Goal: Information Seeking & Learning: Check status

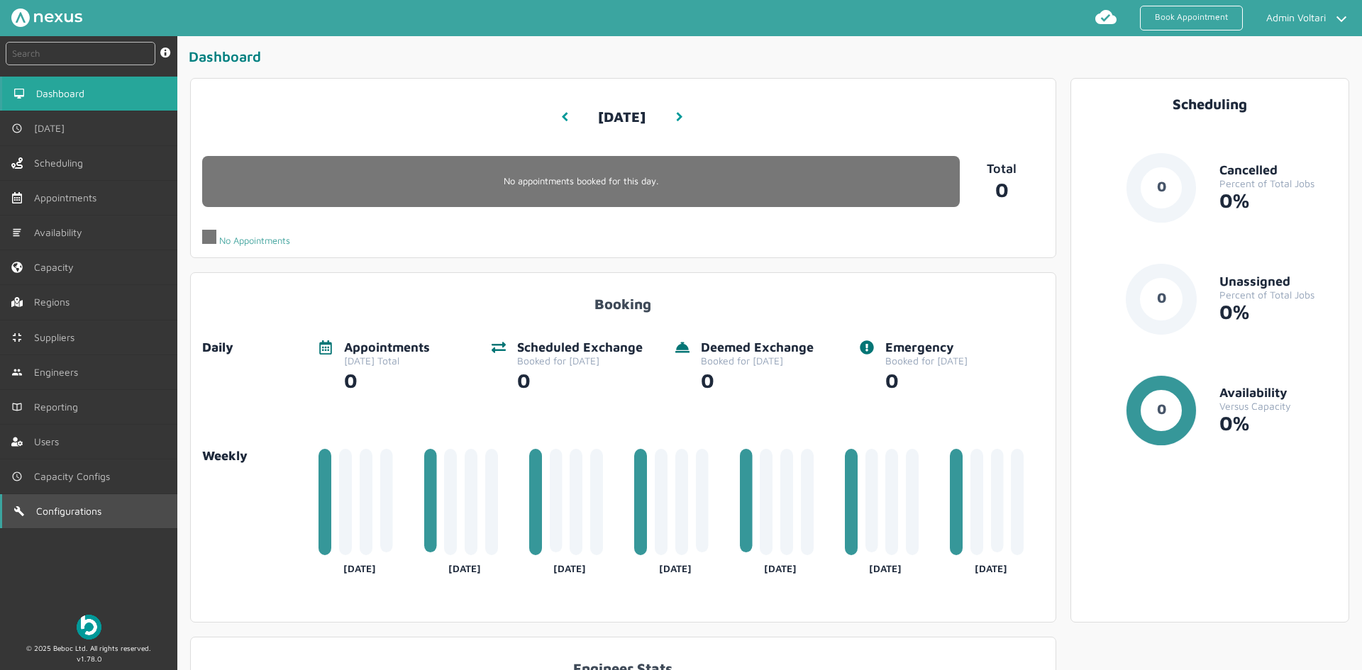
click at [87, 511] on span "Configurations" at bounding box center [71, 511] width 71 height 11
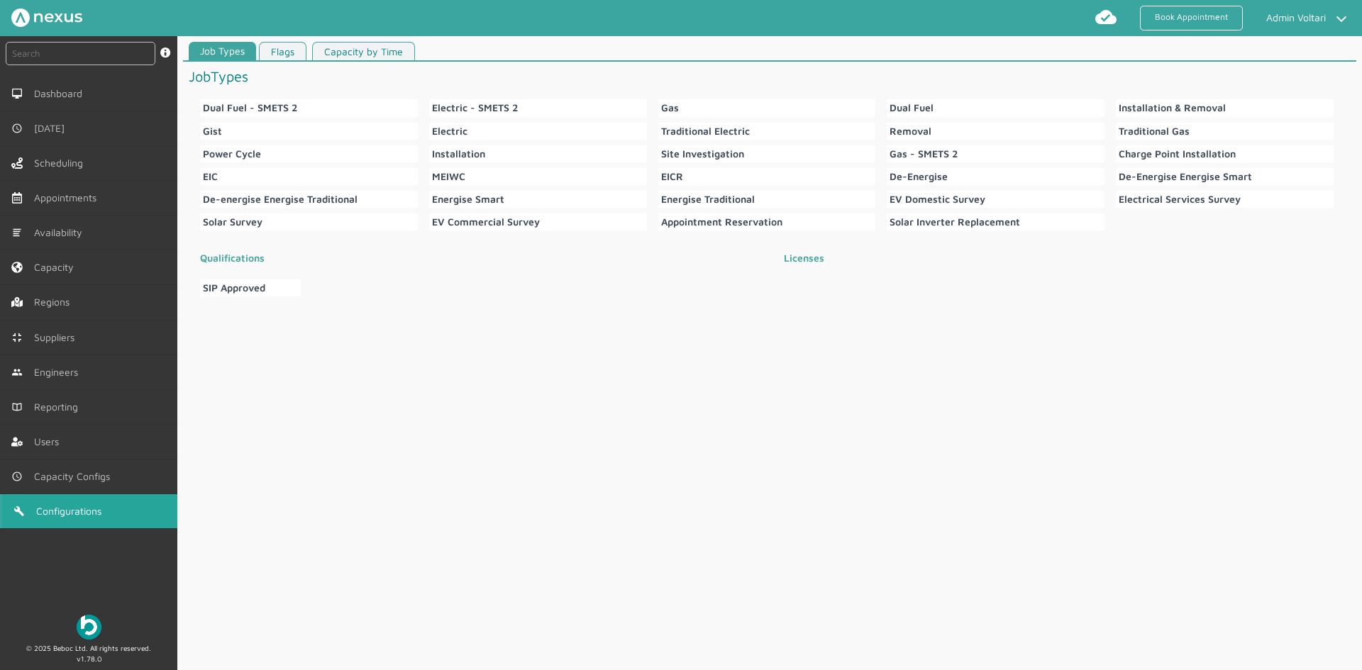
click at [388, 51] on link "Capacity by Time" at bounding box center [363, 51] width 103 height 19
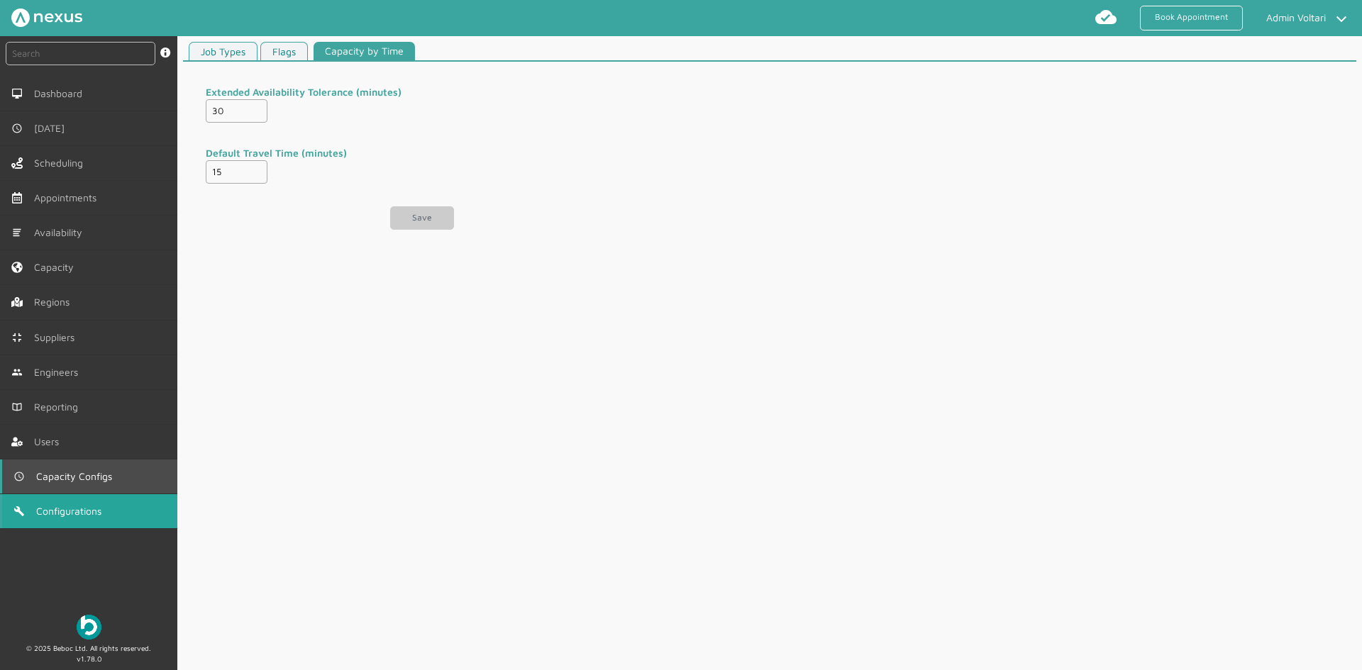
click at [62, 468] on link "Capacity Configs" at bounding box center [88, 477] width 177 height 34
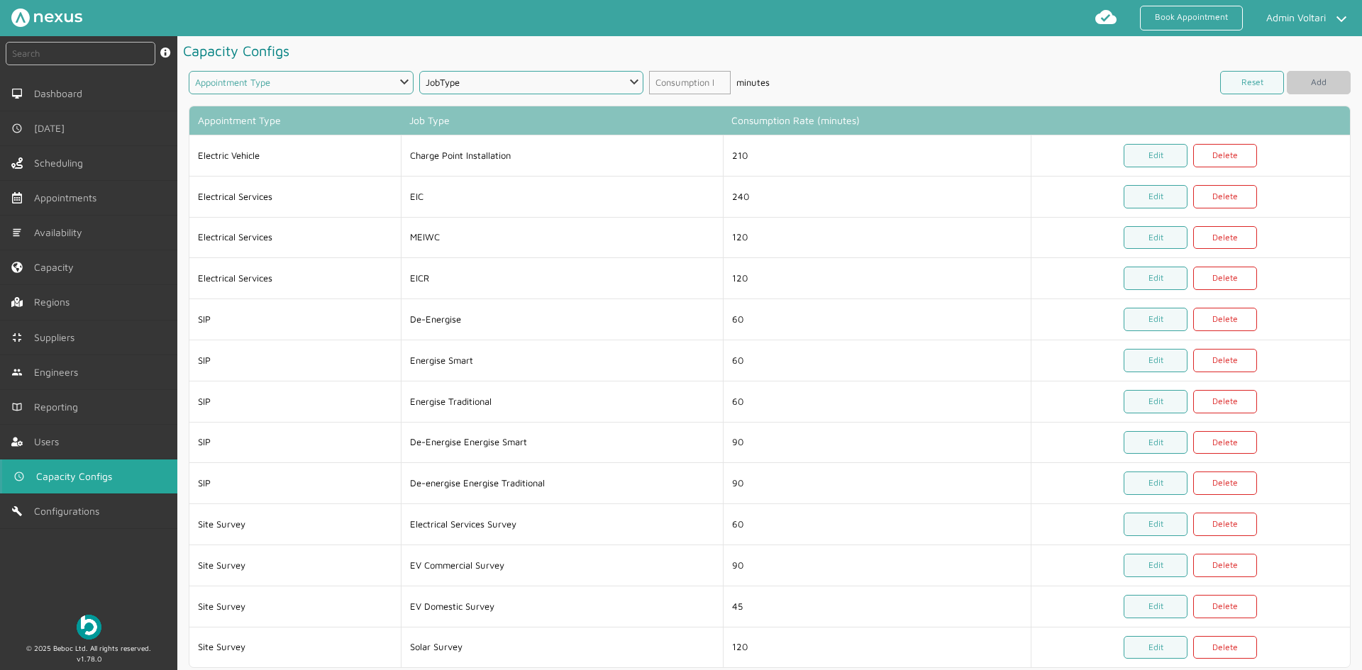
click at [393, 91] on select "Appointment Type Site Survey Additional Work Electric Vehicle Electrical Servic…" at bounding box center [301, 82] width 225 height 23
select select "1: 5da647ca4fc5f258734955cd"
click at [189, 71] on select "Appointment Type Site Survey Additional Work Electric Vehicle Electrical Servic…" at bounding box center [301, 82] width 225 height 23
click at [553, 85] on select "JobType" at bounding box center [531, 82] width 225 height 23
click at [539, 50] on h1 "Capacity Configs" at bounding box center [769, 50] width 1173 height 29
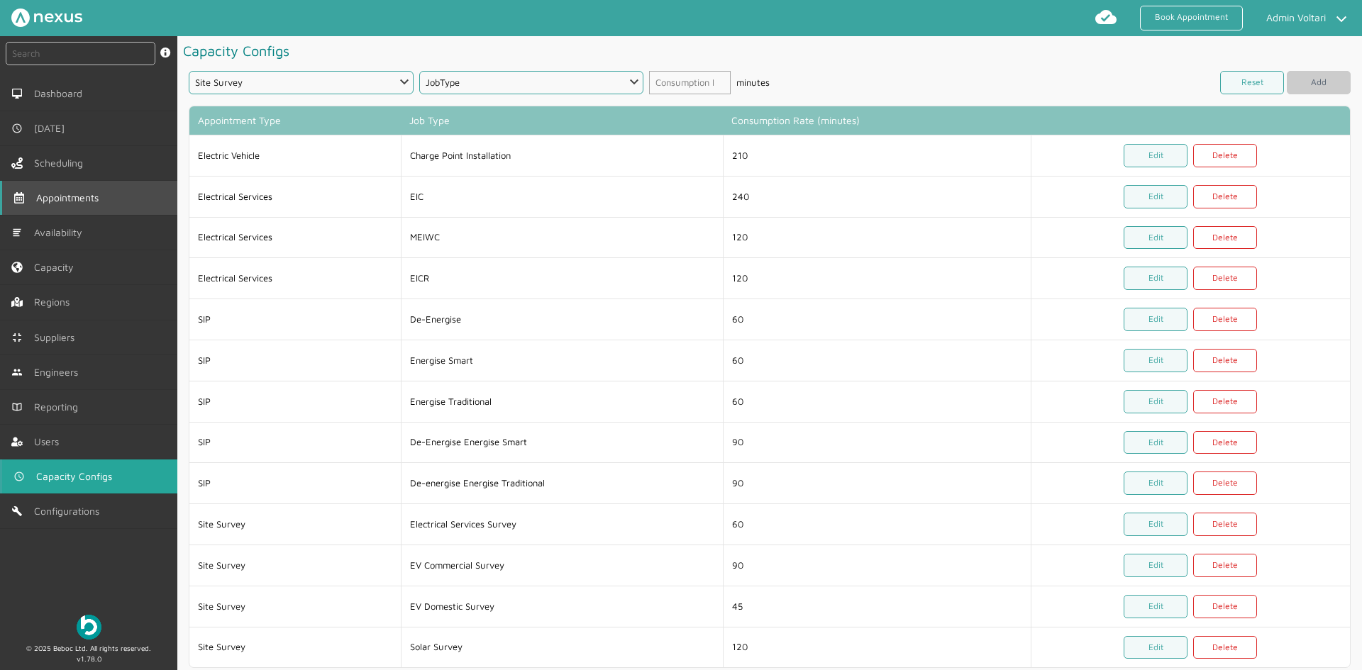
click at [79, 204] on span "Appointments" at bounding box center [70, 197] width 68 height 11
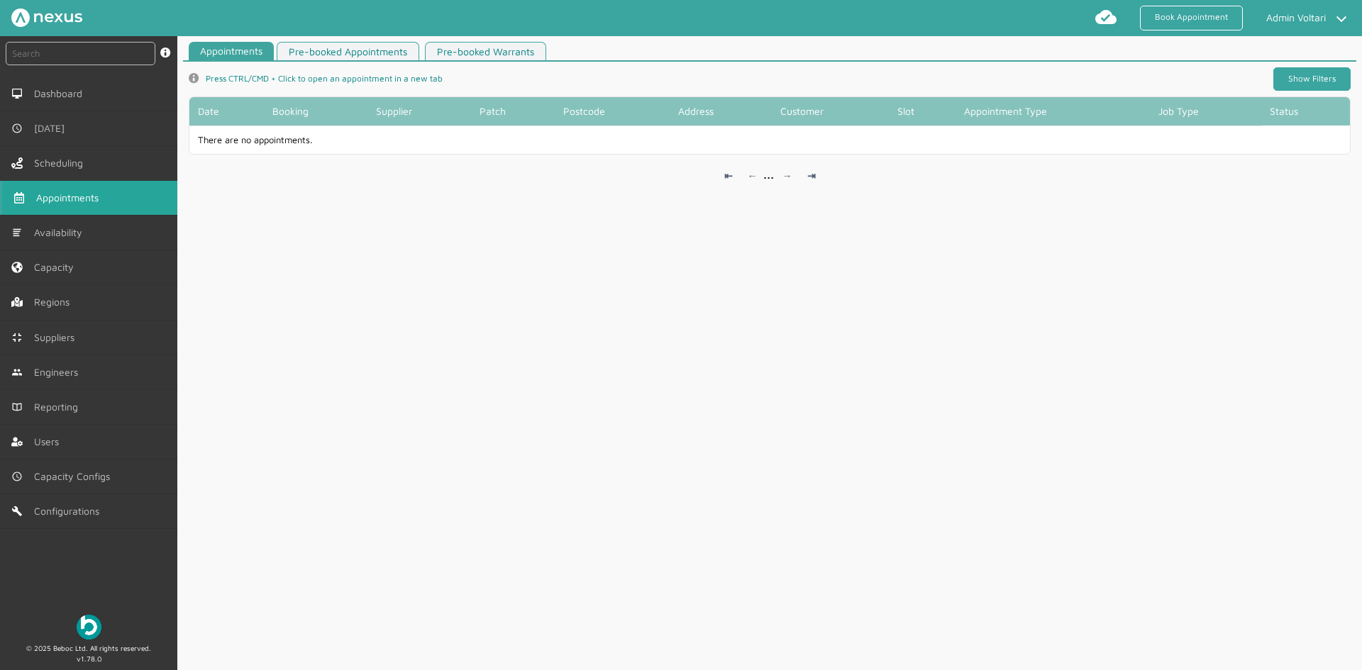
click at [1089, 82] on link "Show Filters" at bounding box center [1311, 78] width 77 height 23
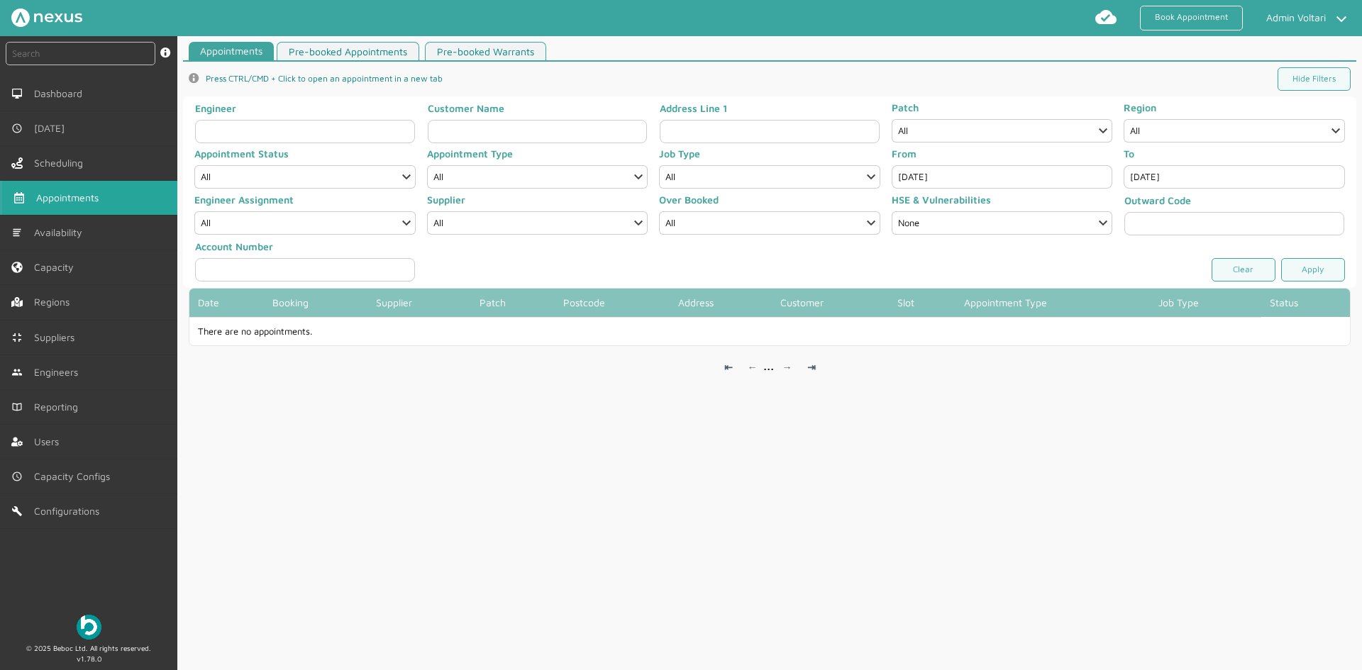
click at [938, 180] on input "Oct 13, 2025" at bounding box center [1002, 176] width 221 height 23
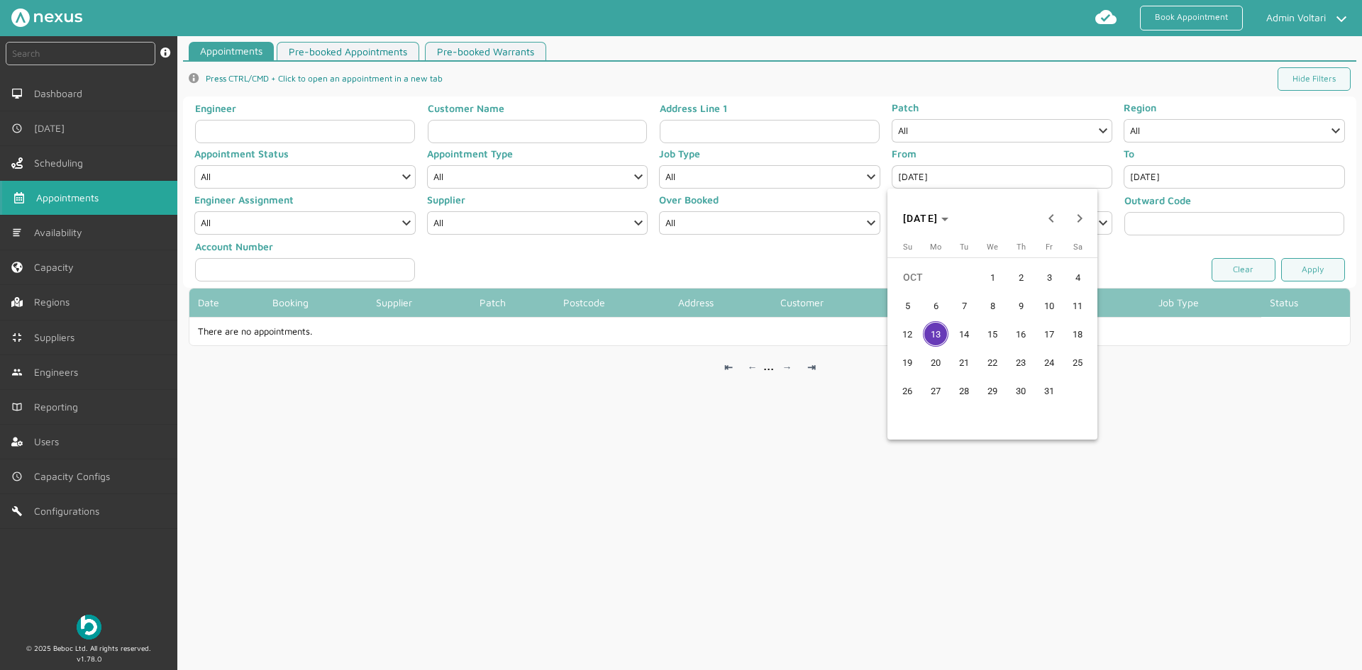
click at [907, 305] on span "5" at bounding box center [907, 306] width 26 height 26
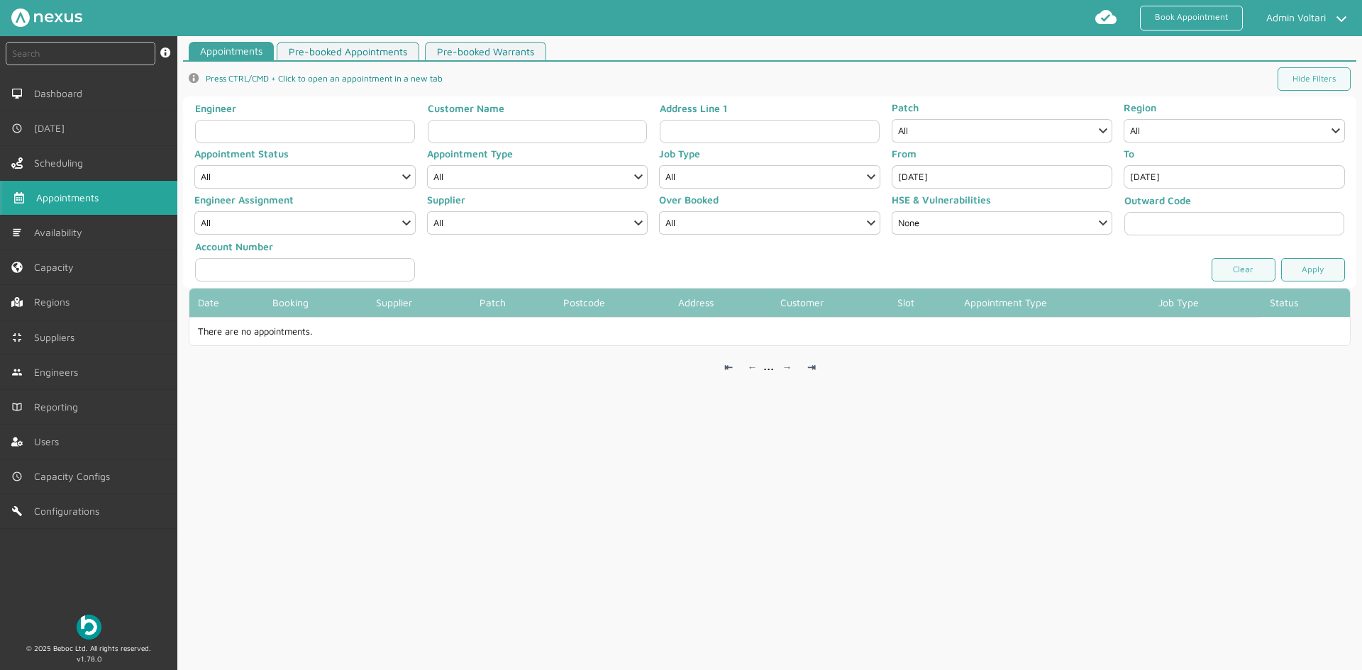
type input "Oct 5, 2025"
click at [1089, 275] on link "Apply" at bounding box center [1313, 269] width 64 height 23
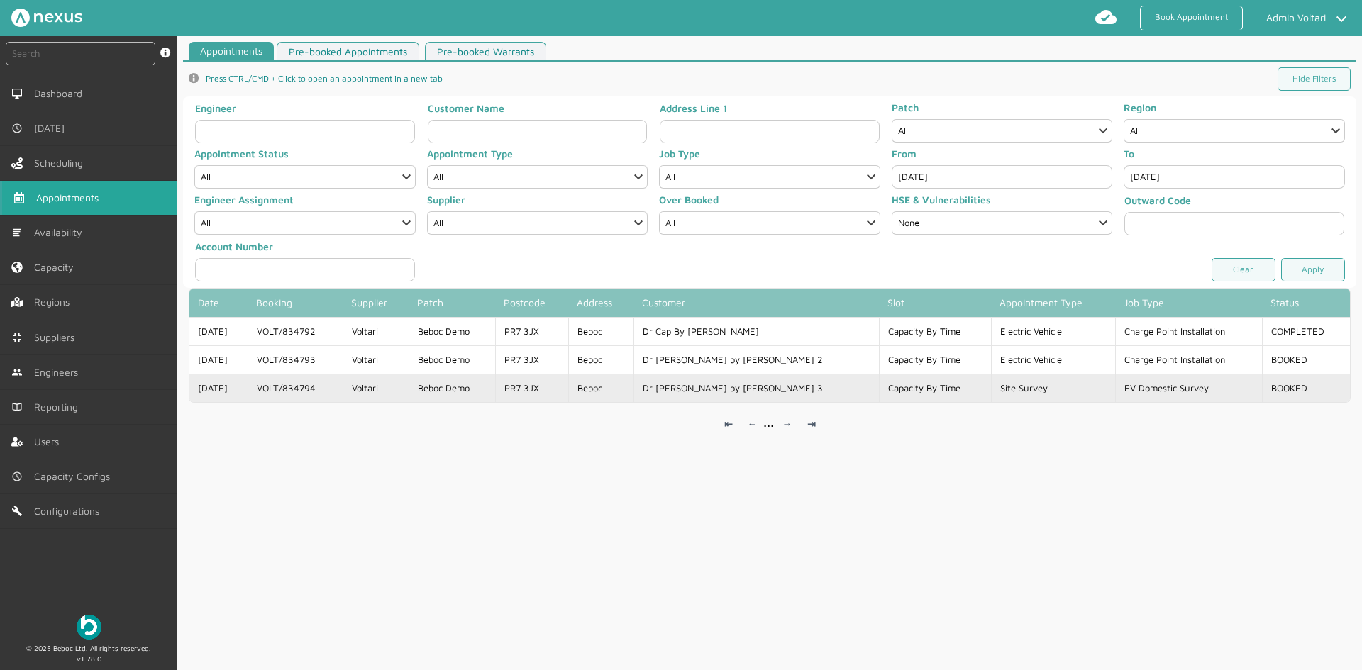
click at [487, 384] on td "Beboc Demo" at bounding box center [452, 388] width 87 height 28
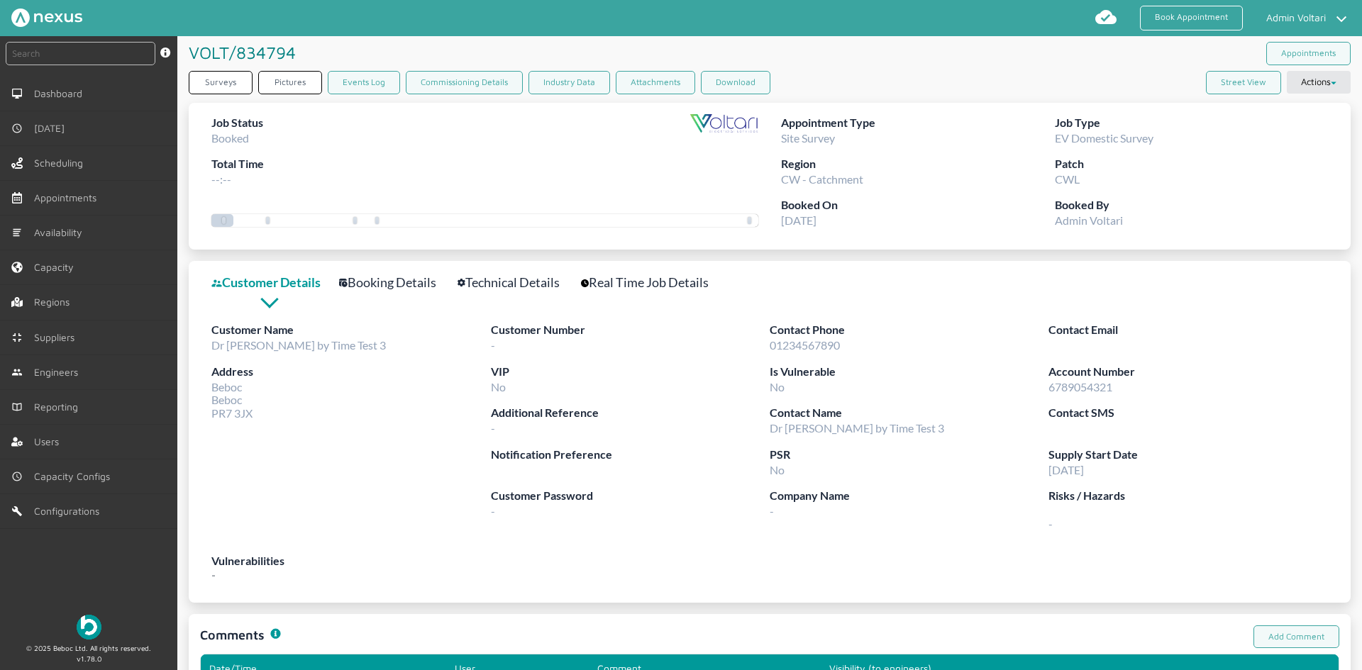
click at [387, 282] on link "Booking Details" at bounding box center [395, 282] width 113 height 21
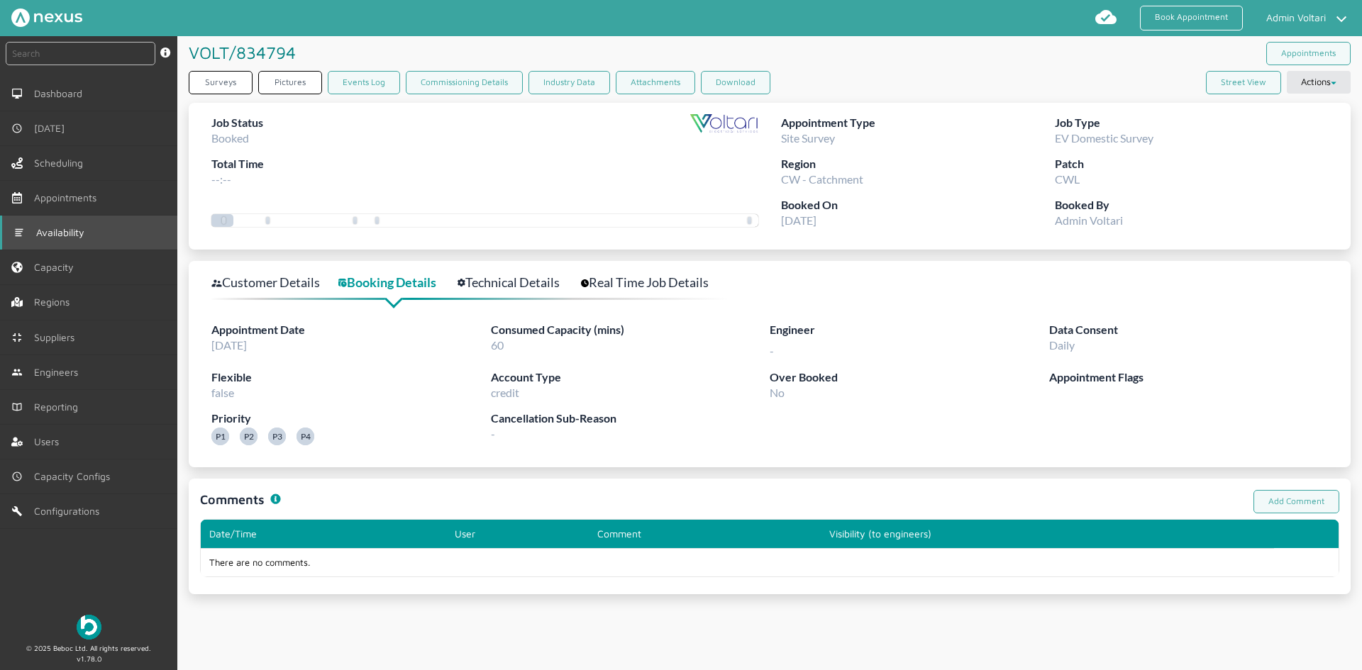
click at [65, 234] on span "Availability" at bounding box center [63, 232] width 54 height 11
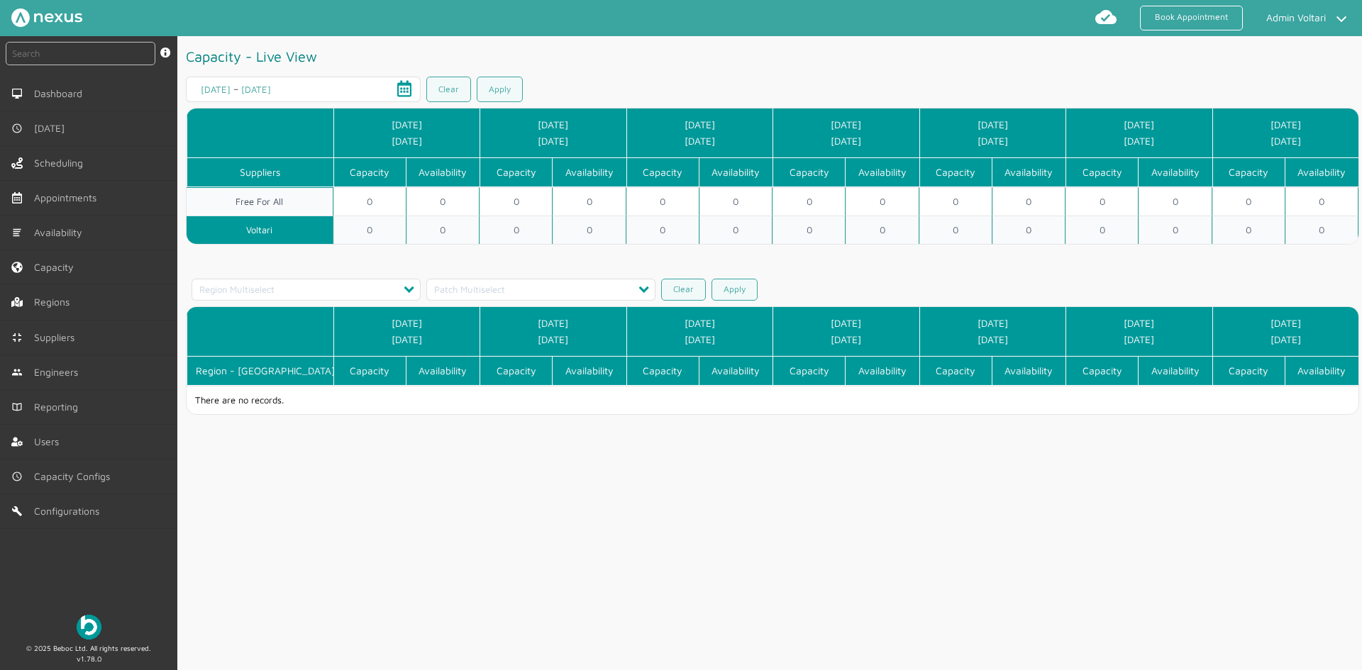
click at [304, 87] on input "19/10/2025" at bounding box center [287, 89] width 93 height 11
click at [405, 87] on span "Open calendar" at bounding box center [404, 89] width 34 height 34
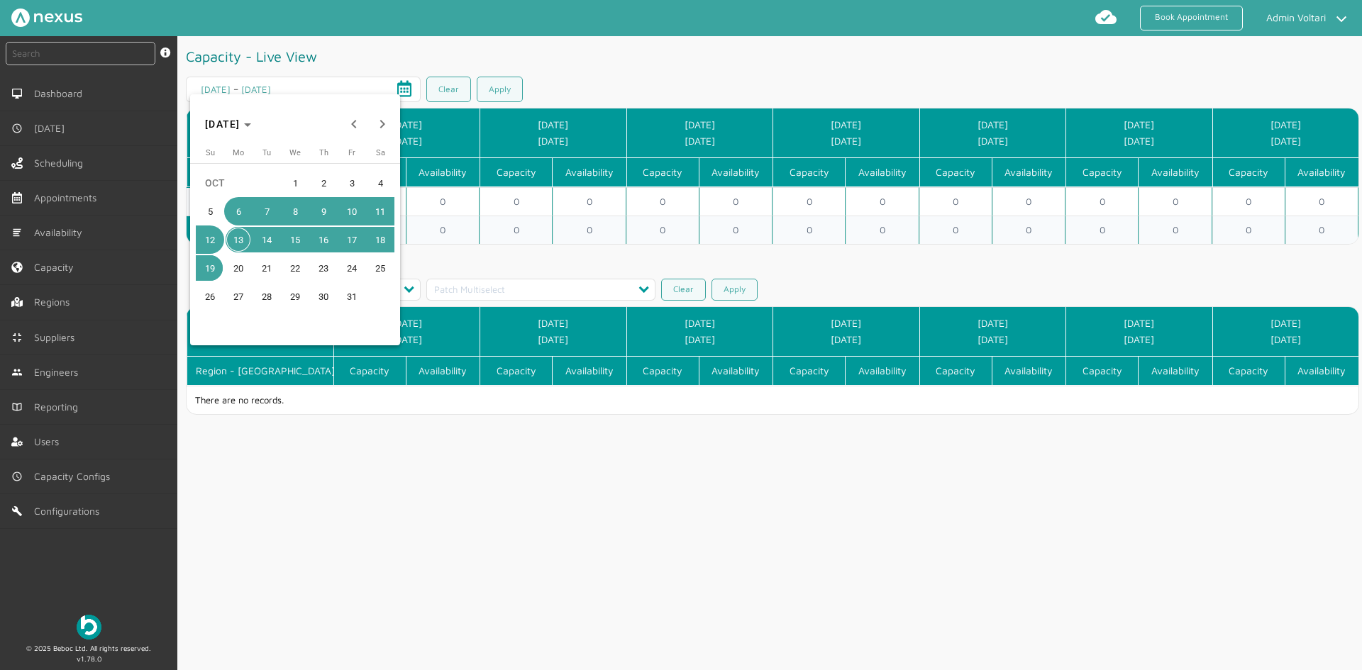
click at [233, 206] on span "6" at bounding box center [239, 212] width 26 height 26
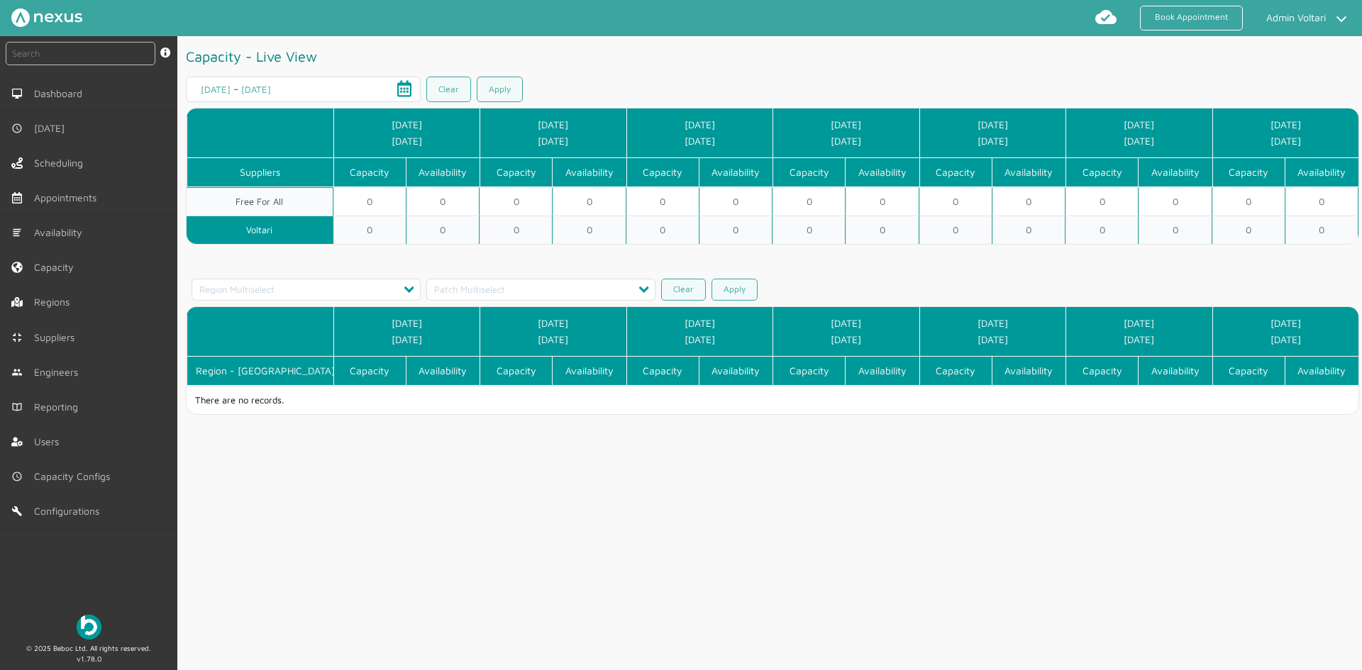
type input "06/10/2025"
type input "12/10/2025"
click at [505, 93] on link "Apply" at bounding box center [500, 90] width 46 height 26
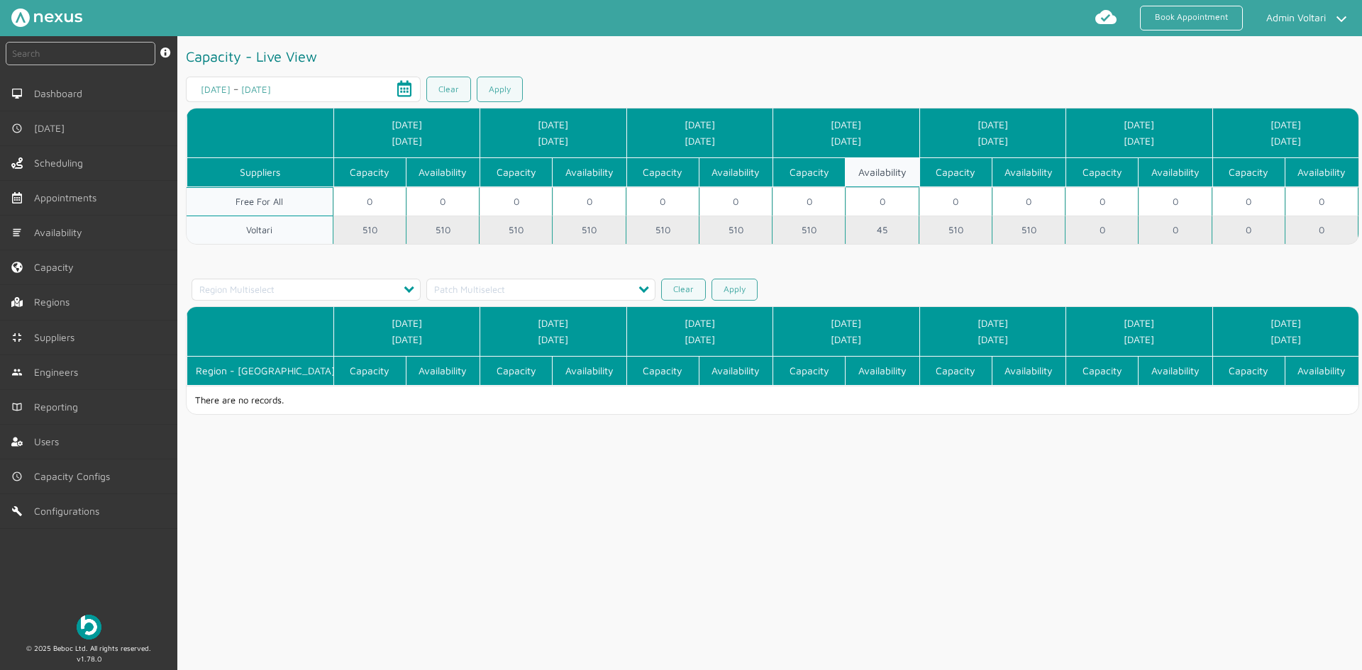
click at [885, 226] on td "45" at bounding box center [881, 230] width 73 height 28
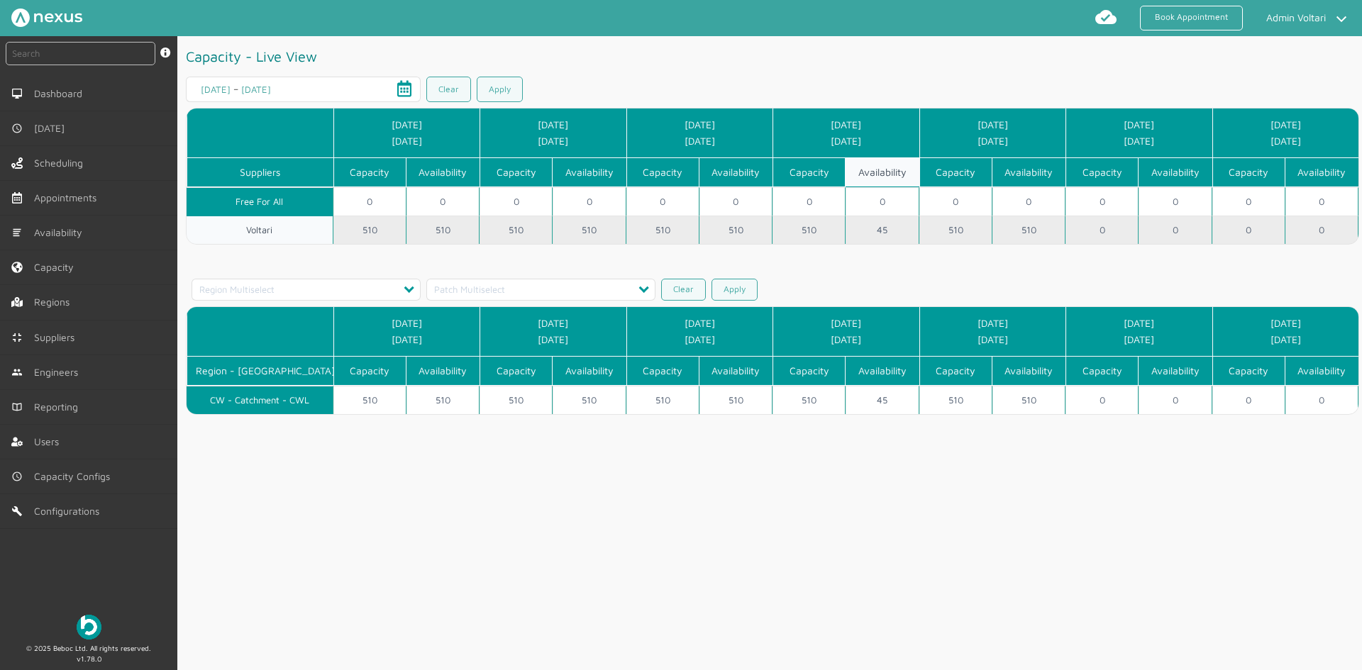
click at [871, 225] on td "45" at bounding box center [881, 230] width 73 height 28
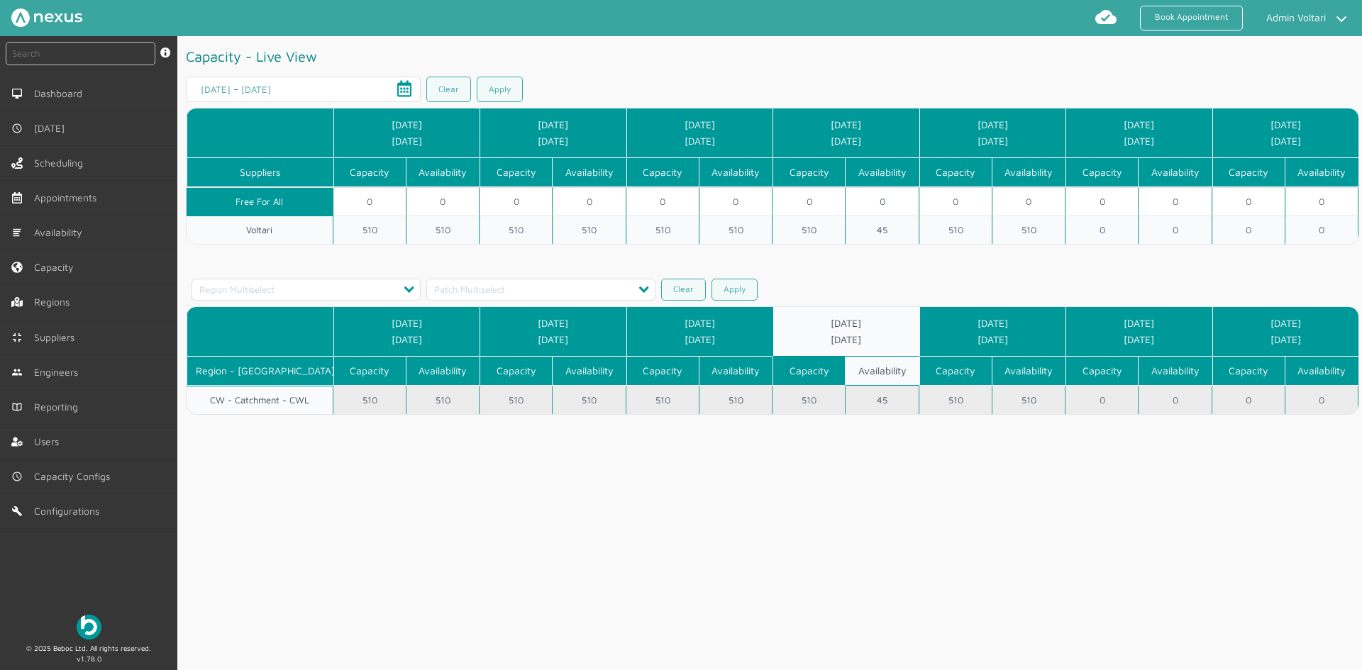
click at [852, 402] on td "45" at bounding box center [881, 400] width 73 height 28
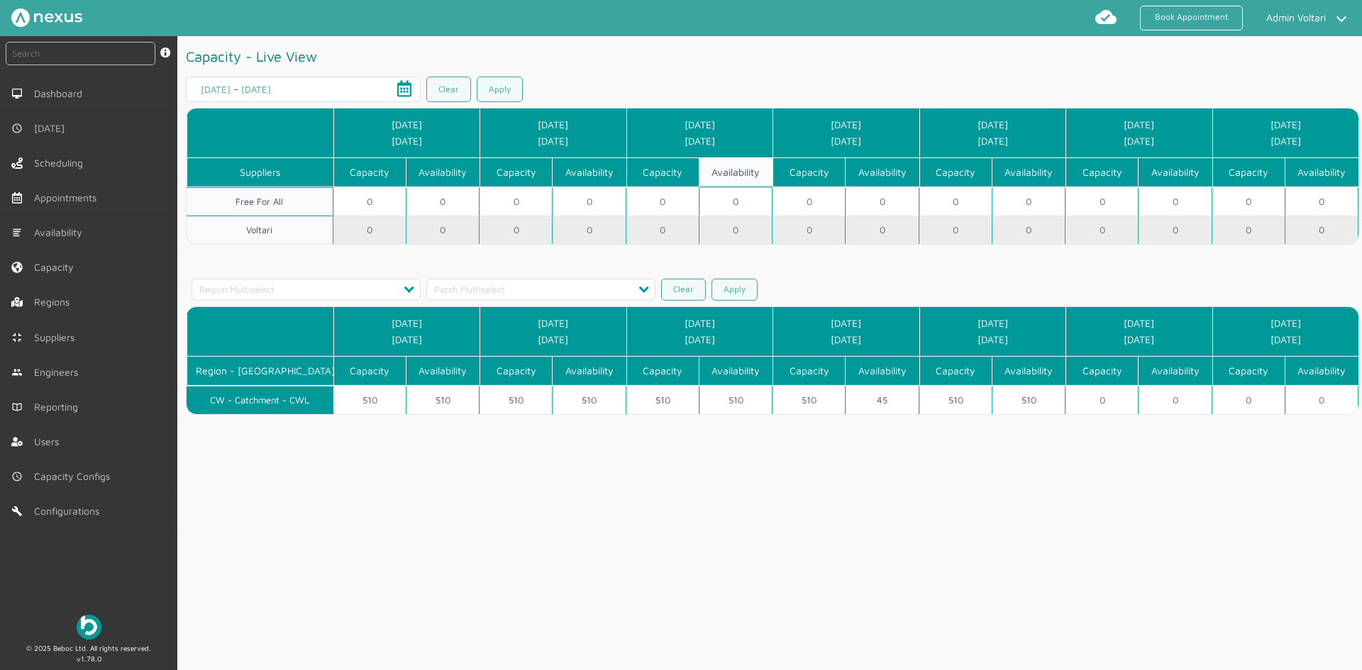
click at [280, 233] on td "Voltari" at bounding box center [260, 230] width 147 height 28
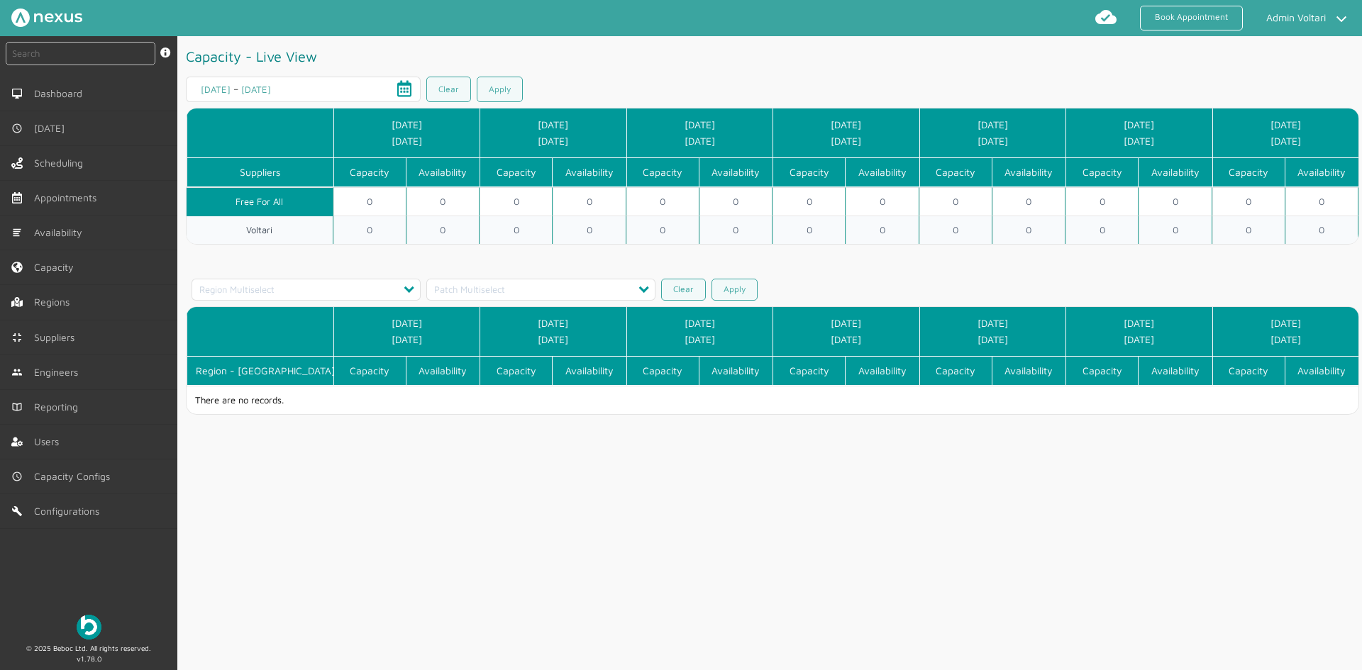
click at [332, 83] on div "13/10/2025 13/10/2025 – 19/10/2025 19/10/2025" at bounding box center [303, 90] width 235 height 26
click at [266, 92] on input "19/10/2025" at bounding box center [287, 89] width 93 height 11
click at [394, 94] on span "Open calendar" at bounding box center [404, 89] width 34 height 34
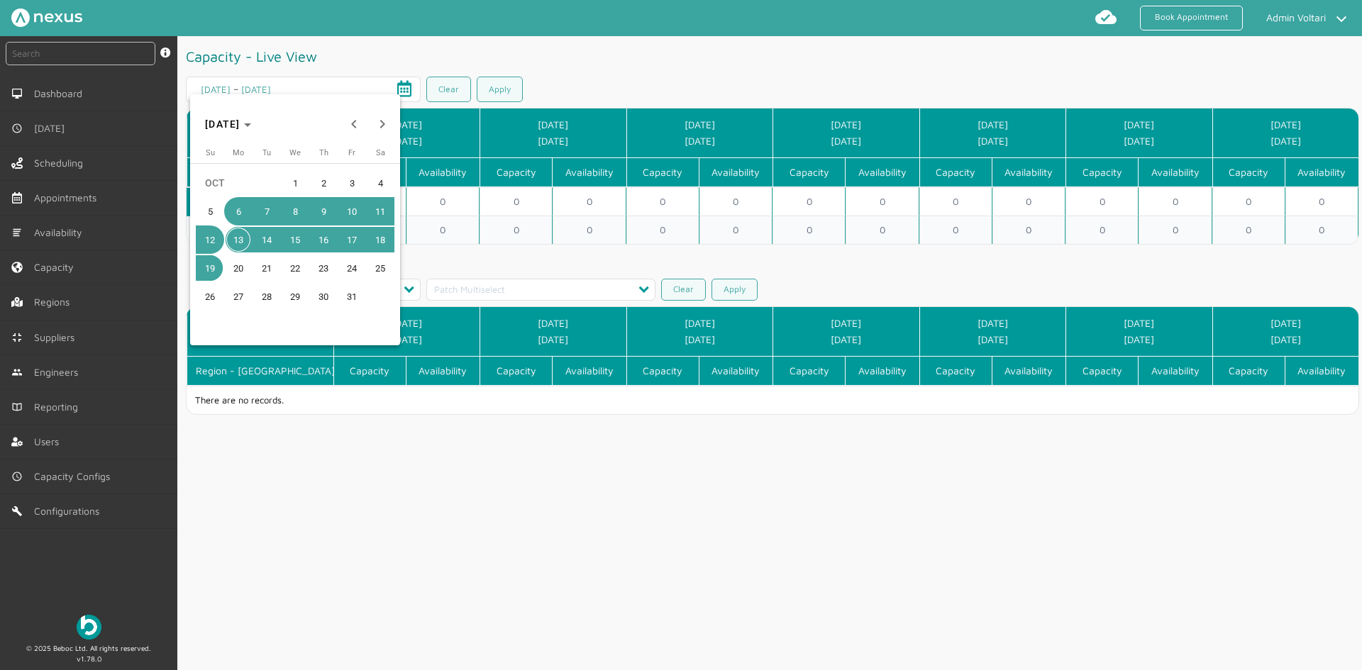
click at [327, 213] on span "9" at bounding box center [324, 212] width 26 height 26
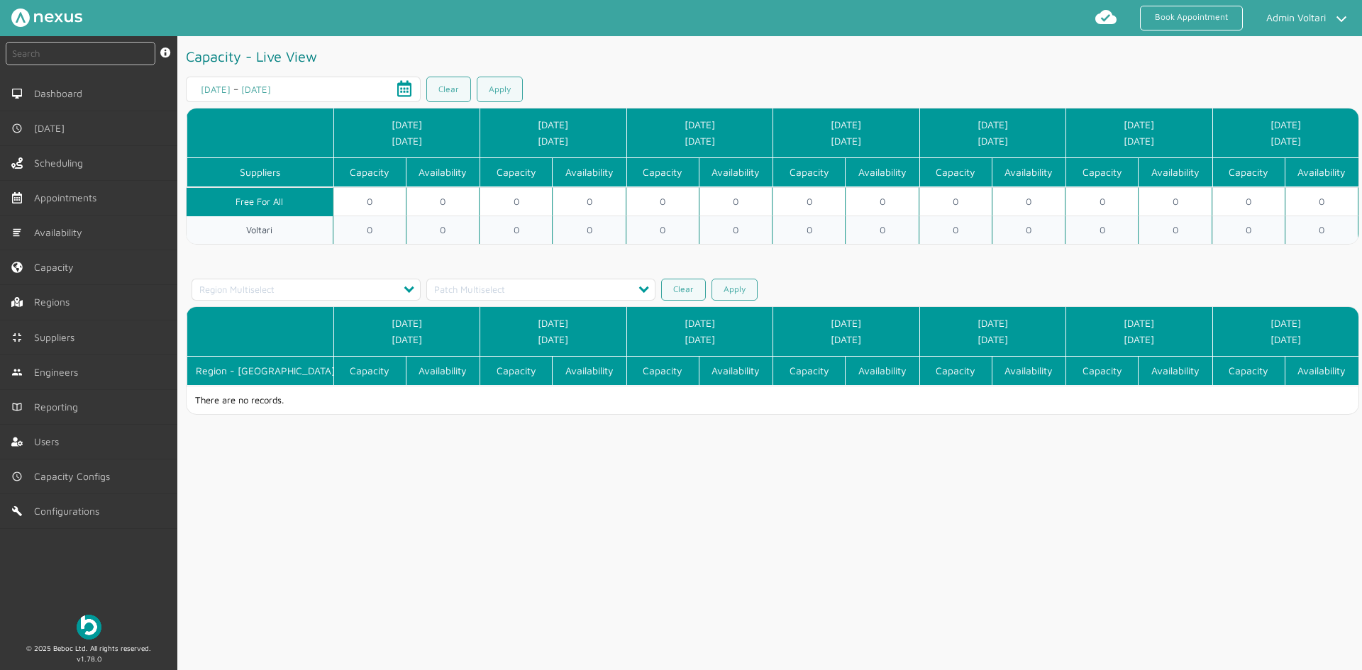
type input "06/10/2025"
type input "12/10/2025"
click at [498, 90] on link "Apply" at bounding box center [500, 90] width 46 height 26
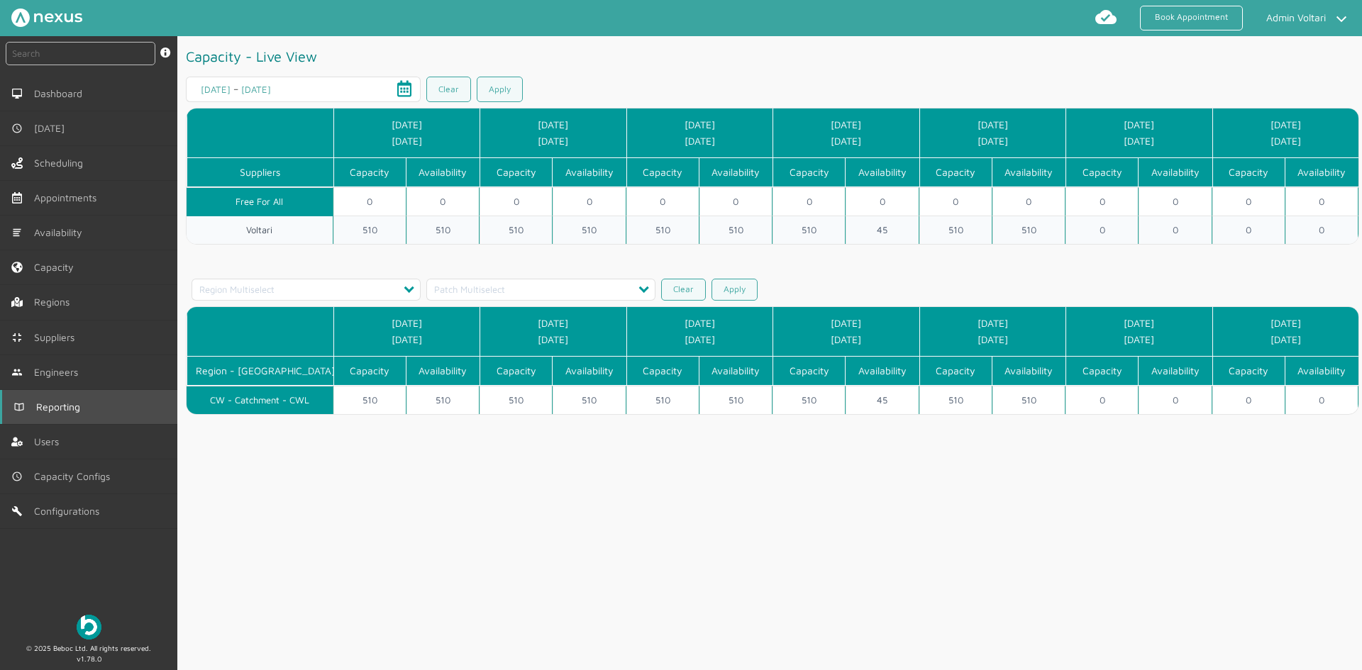
click at [64, 399] on link "Reporting" at bounding box center [88, 407] width 177 height 34
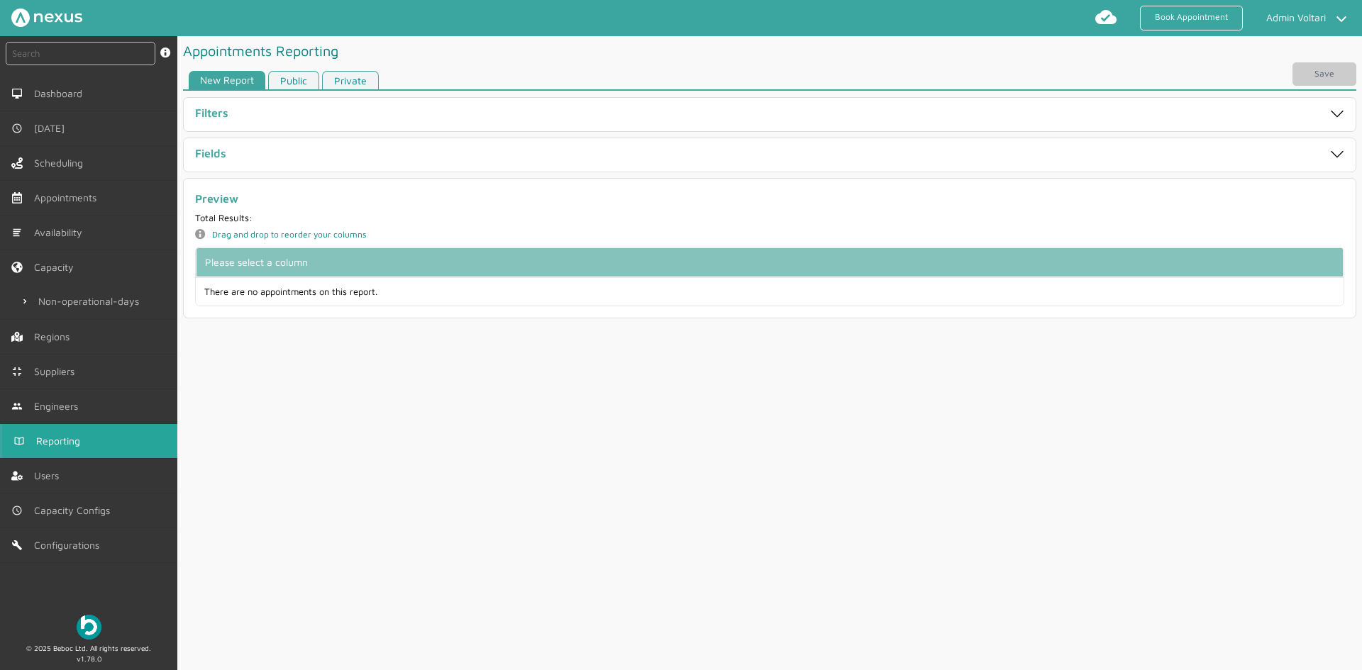
click at [300, 74] on link "Public" at bounding box center [293, 80] width 51 height 19
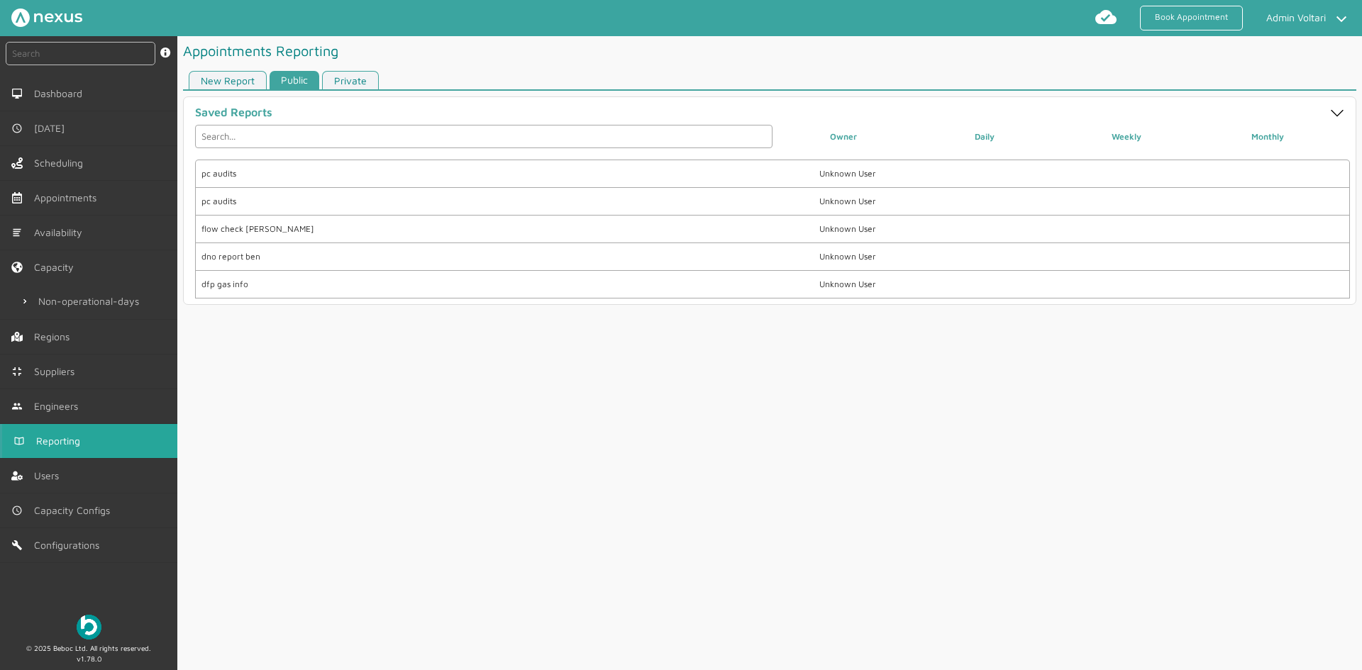
click at [364, 70] on article "Appointments Reporting New Report Public Private Saved Reports Owner Daily Week…" at bounding box center [769, 170] width 1185 height 269
click at [362, 75] on link "Private" at bounding box center [350, 80] width 57 height 19
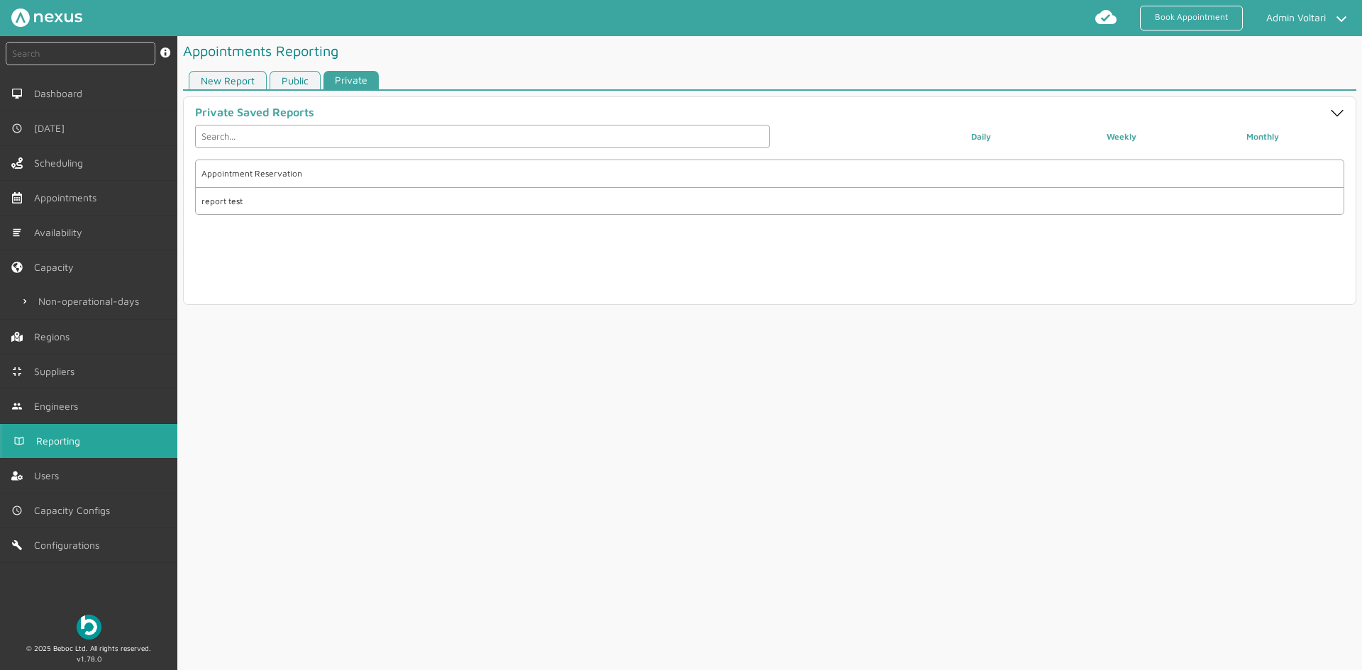
click at [72, 446] on span "Reporting" at bounding box center [61, 441] width 50 height 11
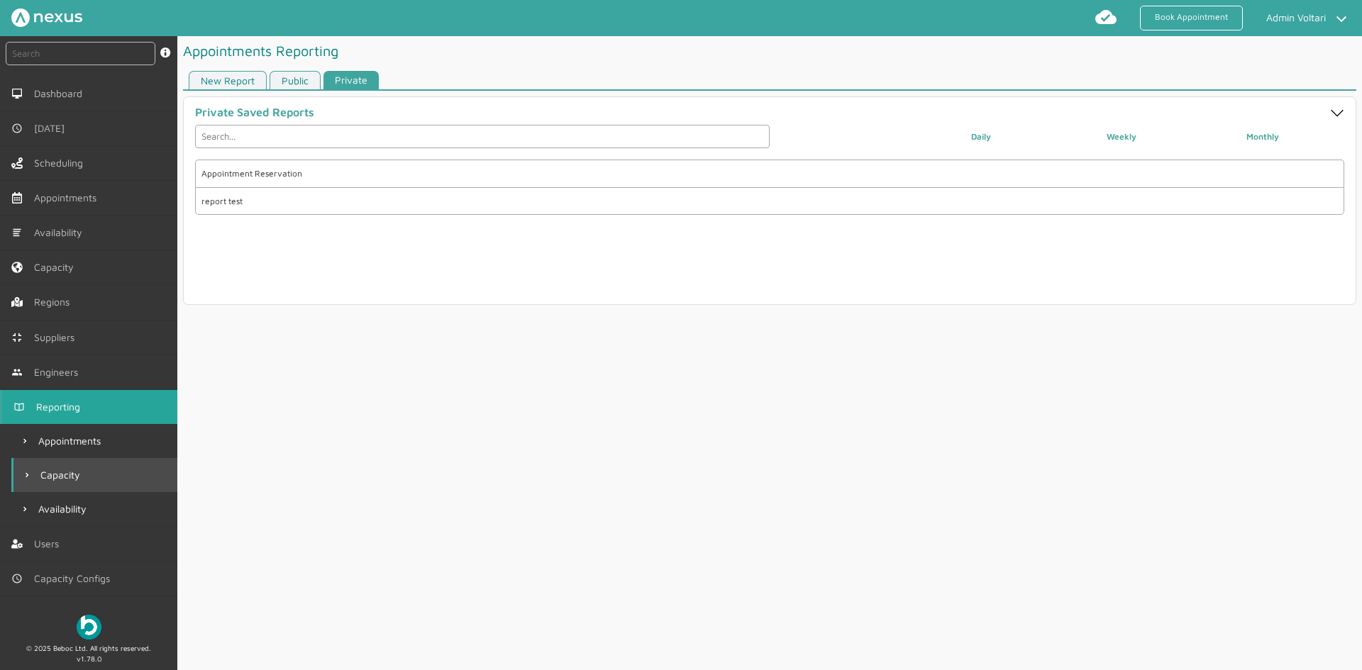
click at [65, 479] on span "Capacity" at bounding box center [62, 475] width 45 height 11
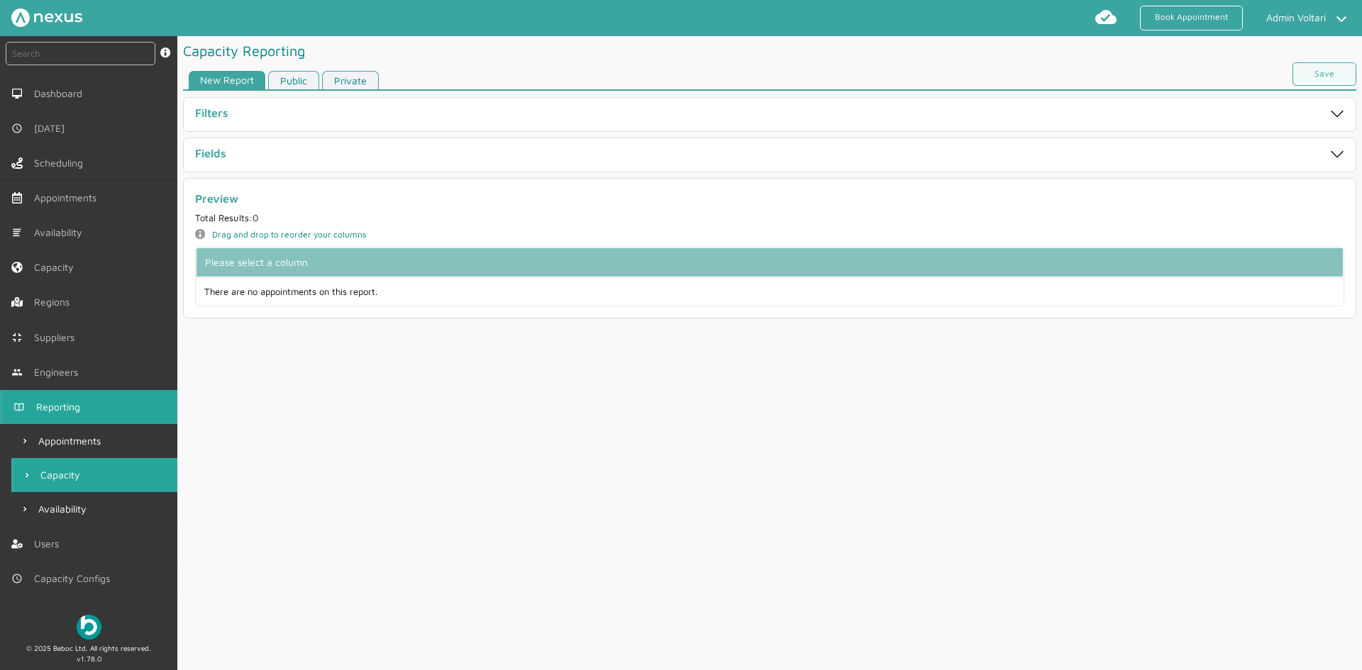
click at [300, 77] on link "Public" at bounding box center [293, 80] width 51 height 19
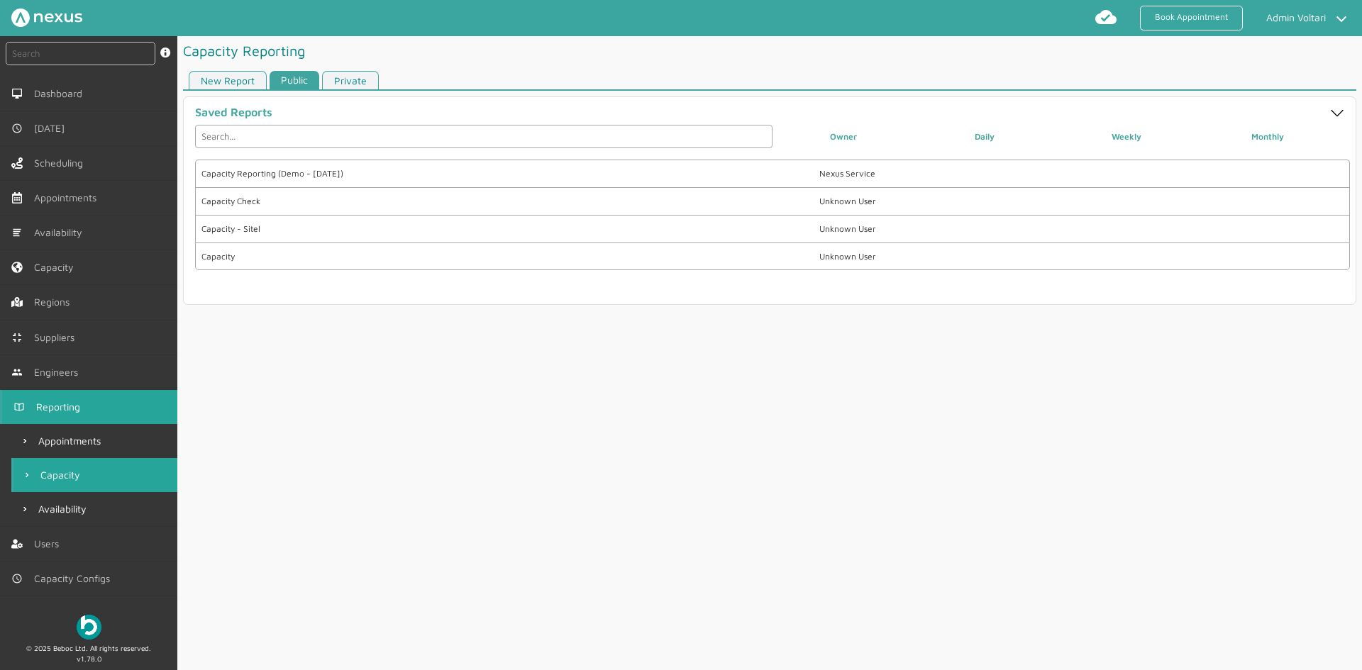
click at [358, 86] on link "Private" at bounding box center [350, 80] width 57 height 19
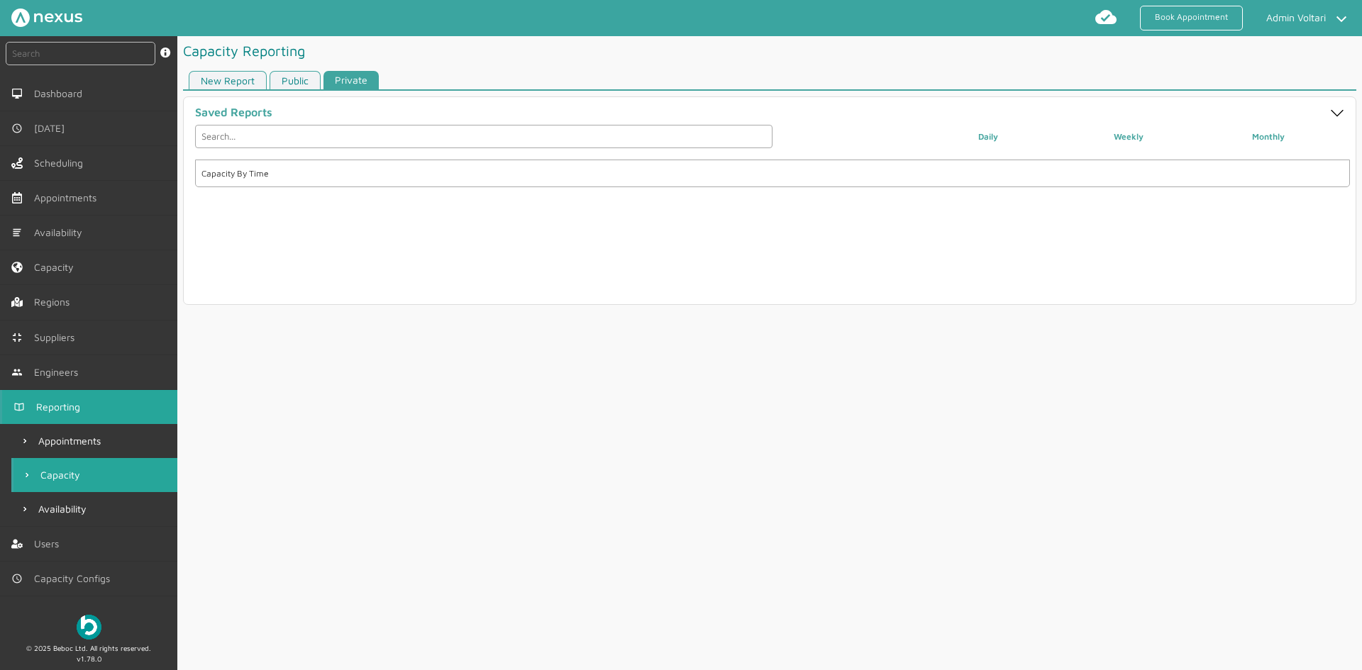
click at [314, 175] on div "Capacity By Time" at bounding box center [486, 174] width 571 height 10
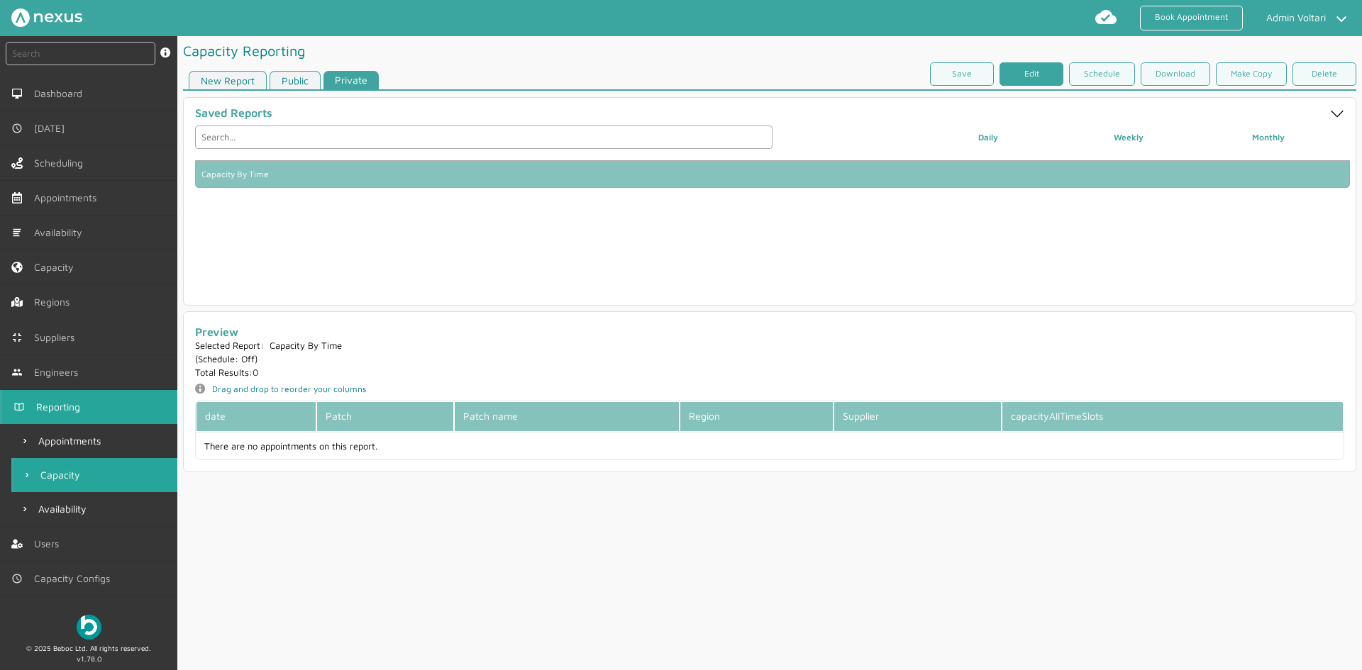
click at [1006, 72] on link "Edit" at bounding box center [1031, 73] width 64 height 23
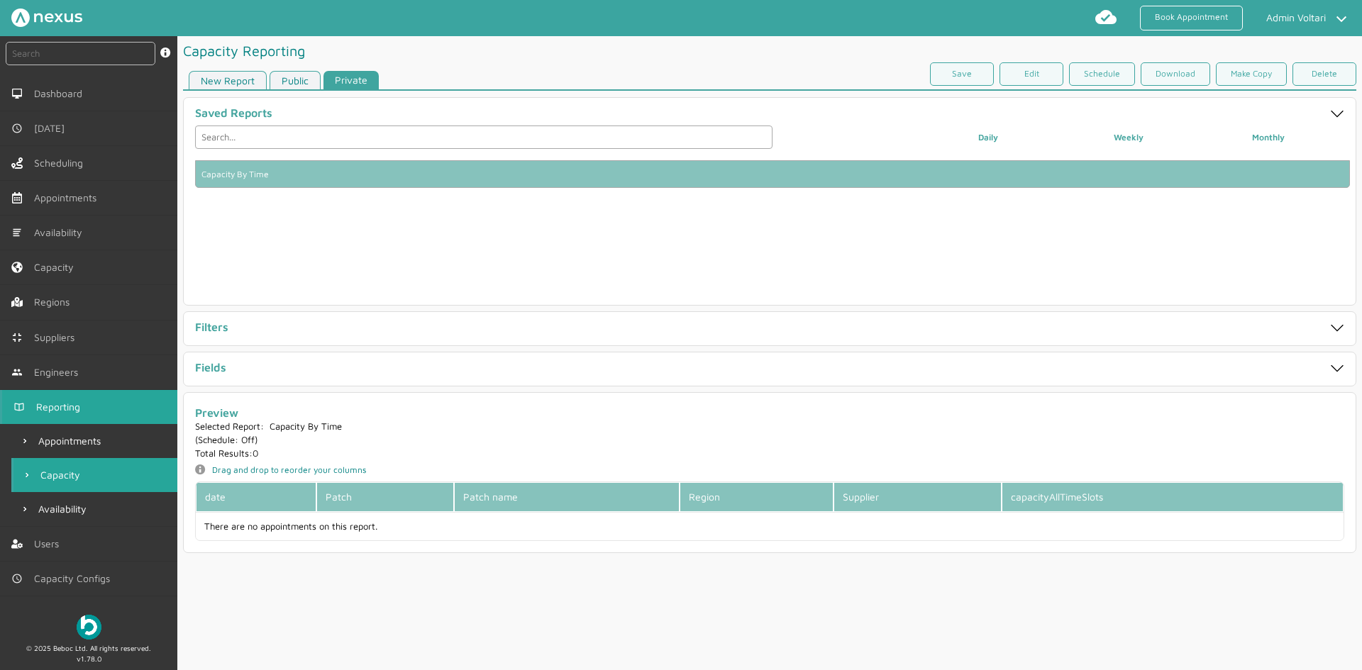
click at [348, 339] on div "Filters" at bounding box center [769, 329] width 1160 height 22
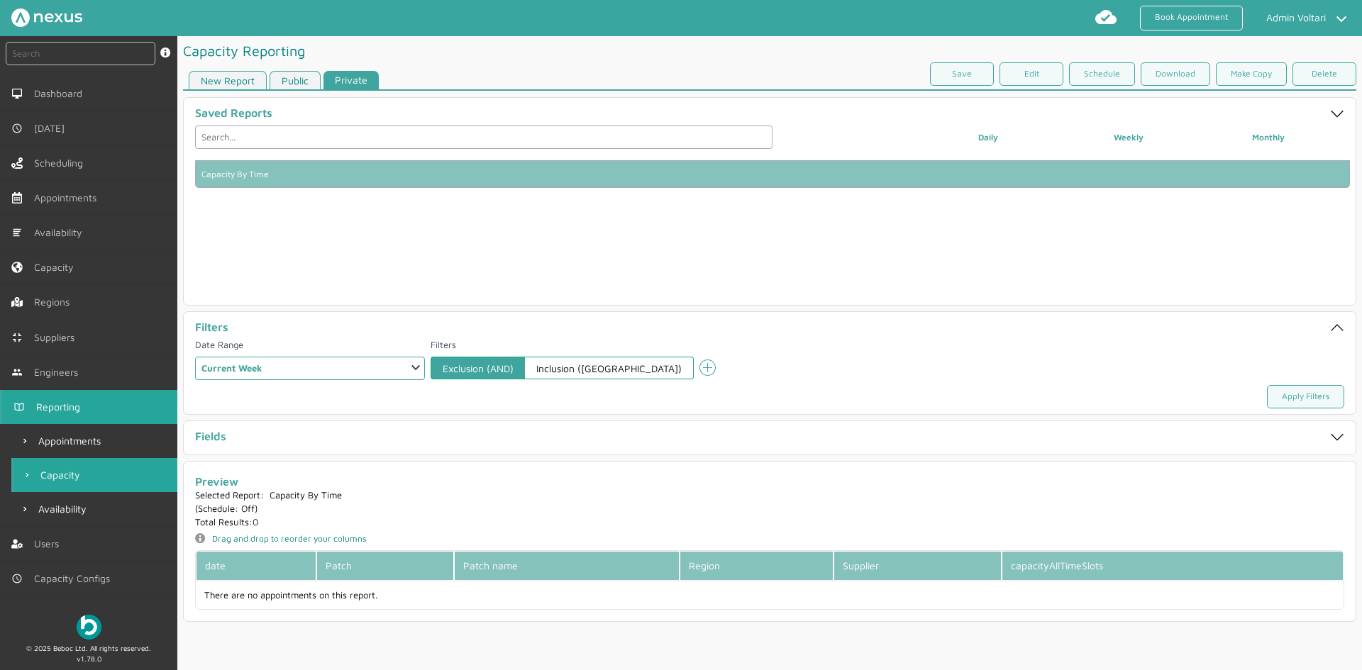
click at [343, 367] on select "Select a Range Custom Range Relative Days Specific Relative Day Today Yesterday…" at bounding box center [310, 368] width 230 height 23
select select "10: PREVIOUS_WEEK"
click at [195, 357] on select "Select a Range Custom Range Relative Days Specific Relative Day Today Yesterday…" at bounding box center [310, 368] width 230 height 23
click at [1089, 399] on link "Apply Filters" at bounding box center [1305, 396] width 77 height 23
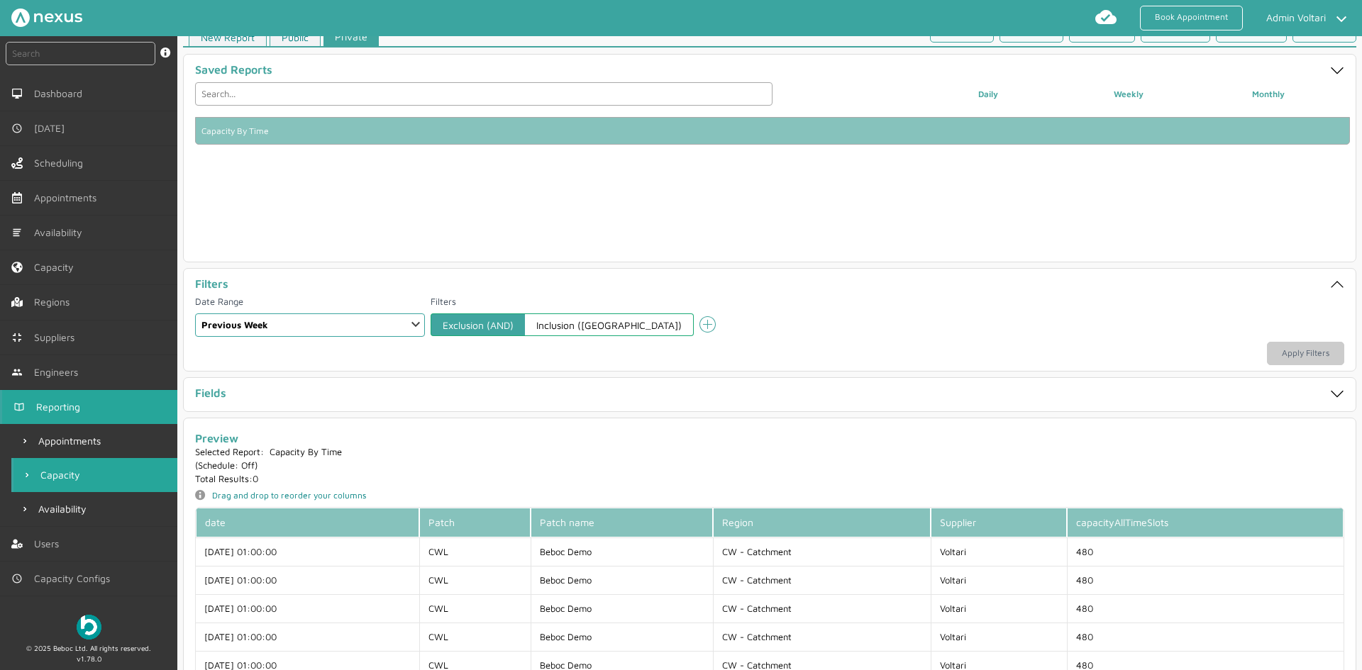
scroll to position [65, 0]
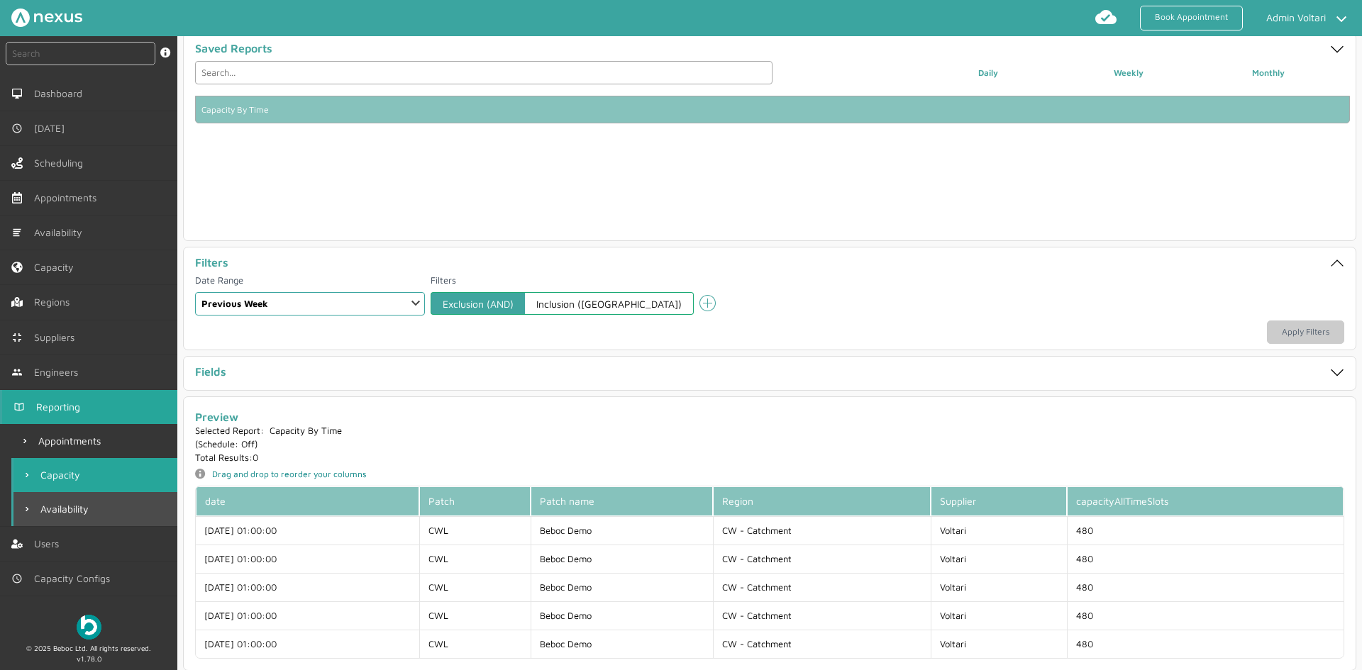
click at [72, 504] on span "Availability" at bounding box center [67, 509] width 54 height 11
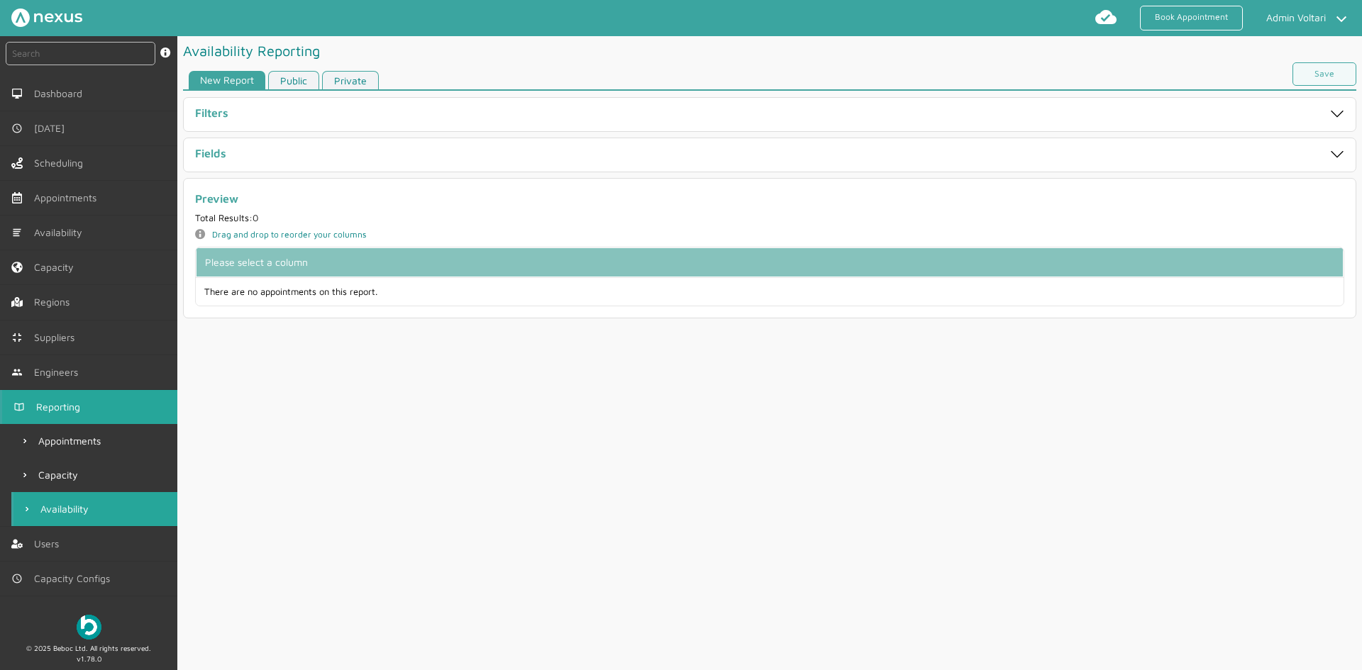
click at [345, 82] on link "Private" at bounding box center [350, 80] width 57 height 19
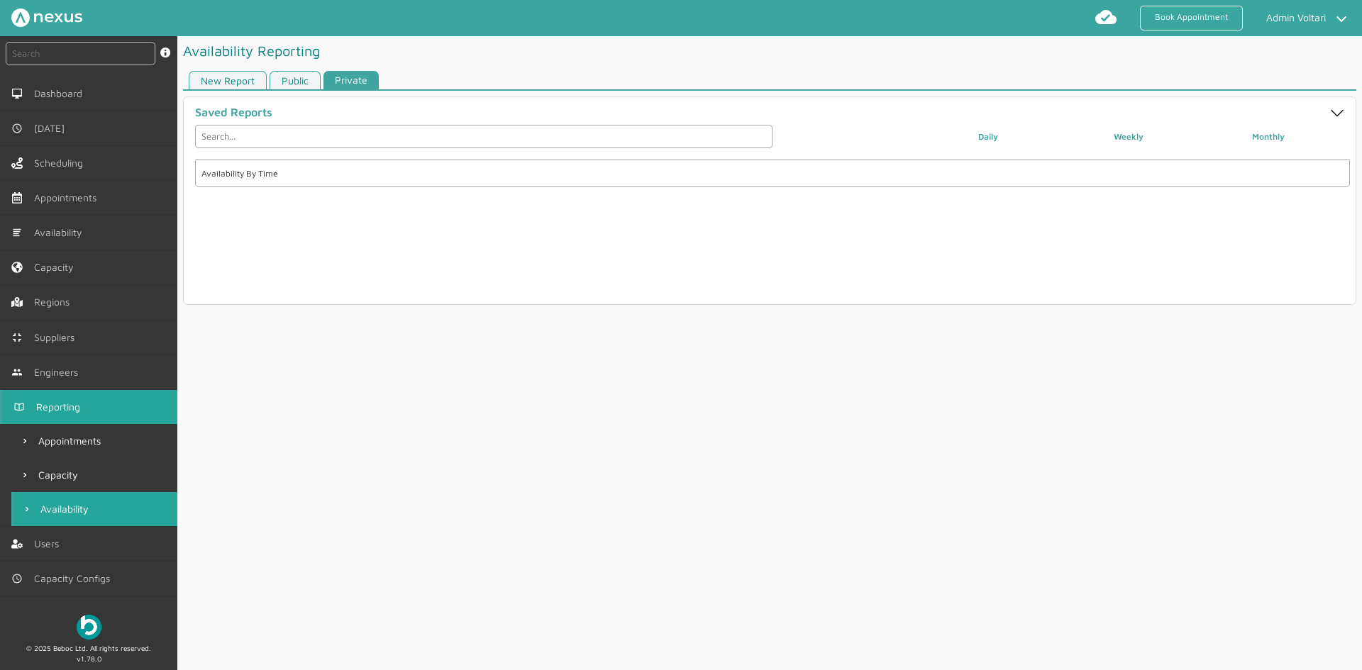
click at [280, 176] on div "Availability By Time" at bounding box center [486, 174] width 571 height 10
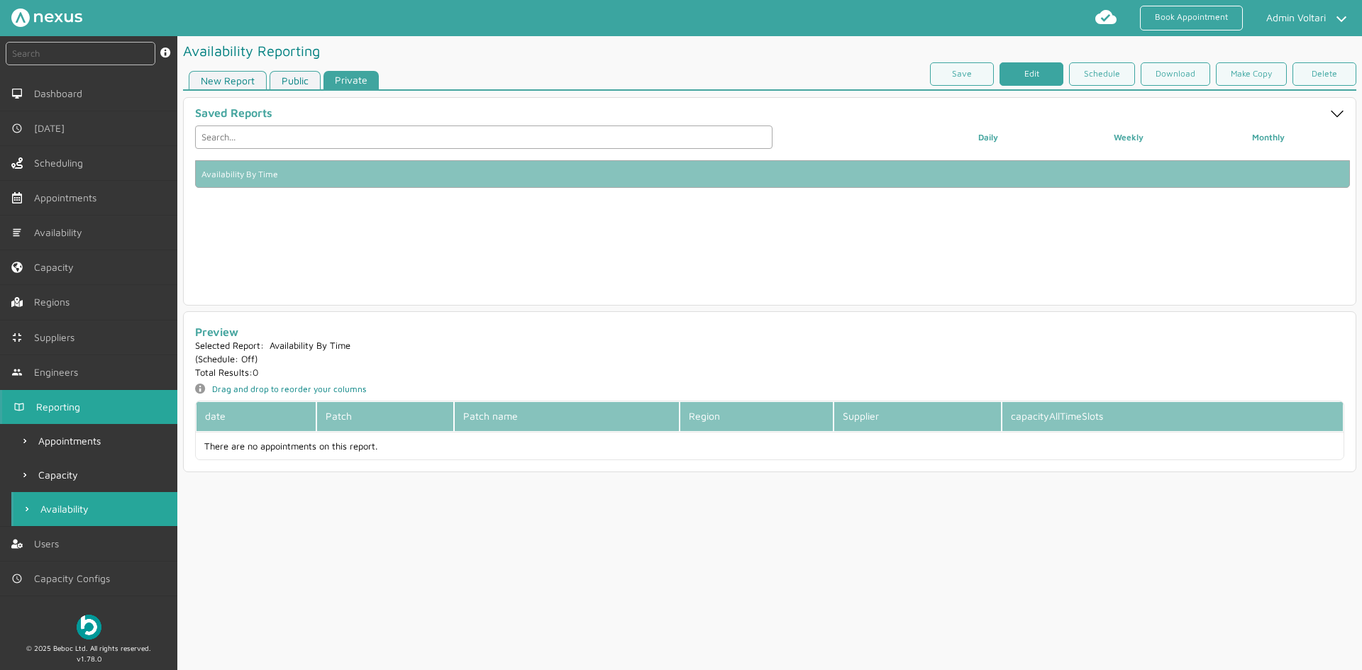
click at [1033, 72] on link "Edit" at bounding box center [1031, 73] width 64 height 23
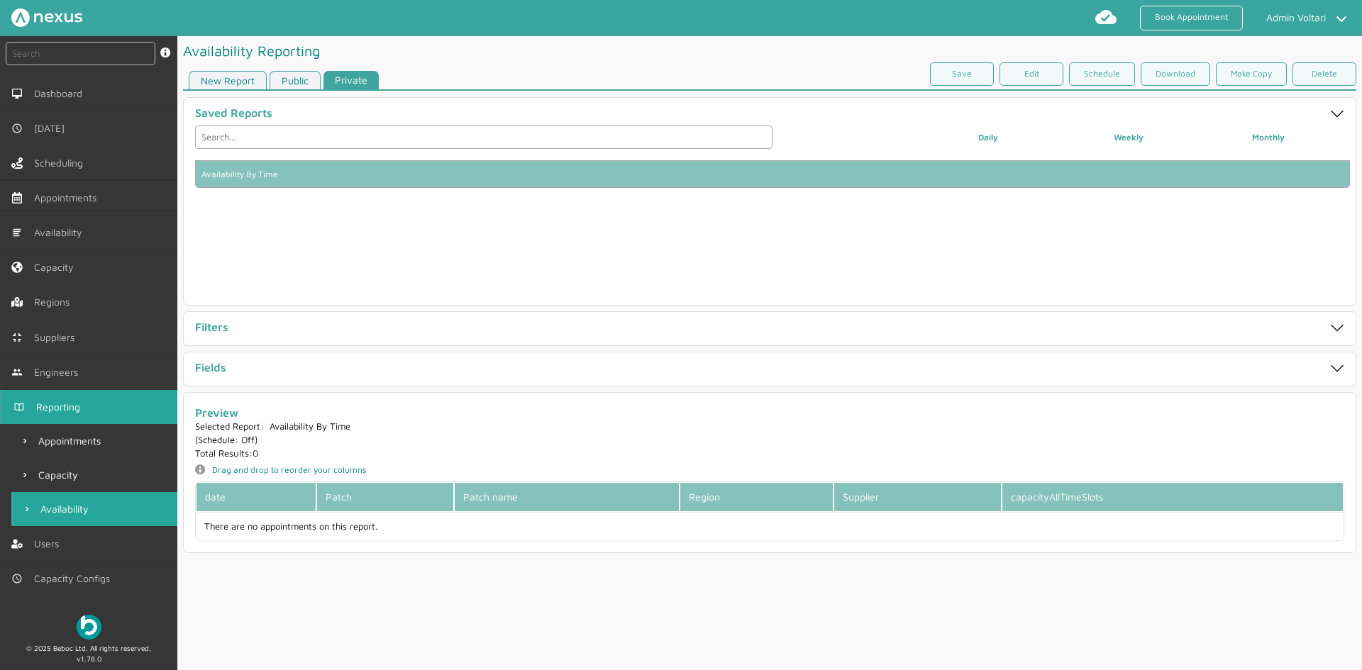
click at [317, 333] on div "Filters" at bounding box center [712, 329] width 1034 height 16
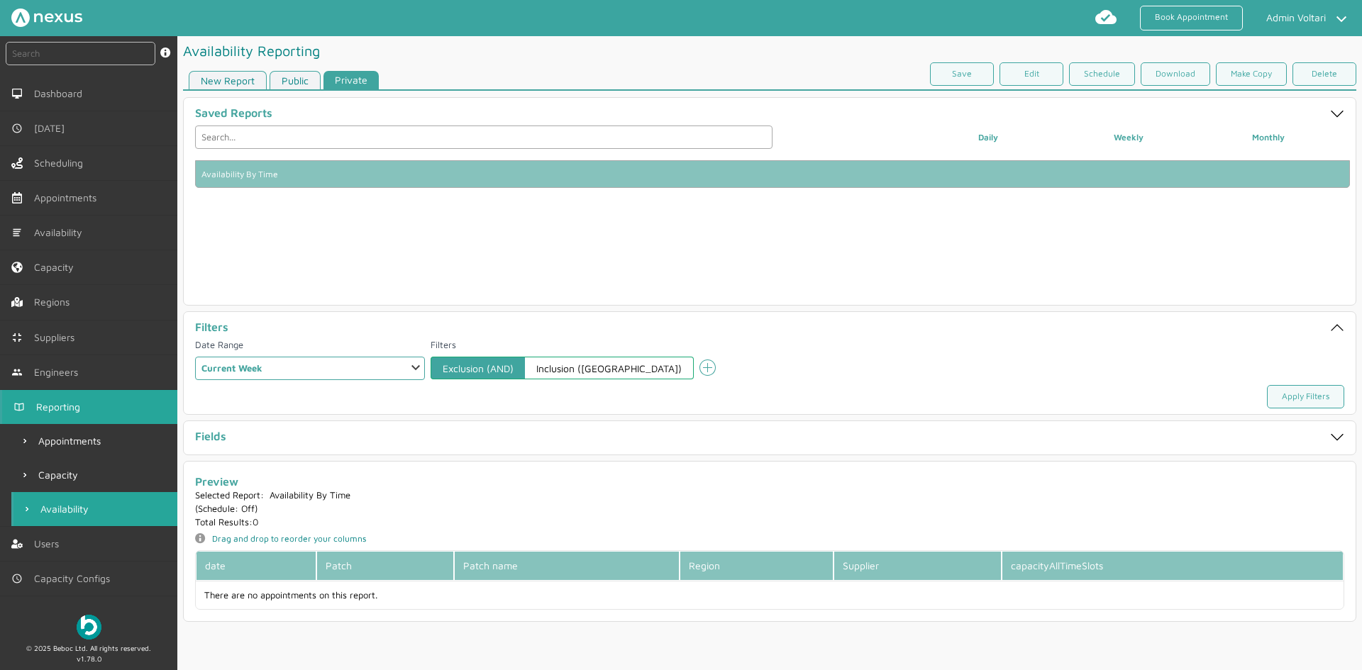
click at [294, 369] on select "Select a Range Custom Range Relative Days Specific Relative Day Today Yesterday…" at bounding box center [310, 368] width 230 height 23
select select "10: PREVIOUS_WEEK"
click at [195, 357] on select "Select a Range Custom Range Relative Days Specific Relative Day Today Yesterday…" at bounding box center [310, 368] width 230 height 23
click at [1089, 403] on link "Apply Filters" at bounding box center [1305, 396] width 77 height 23
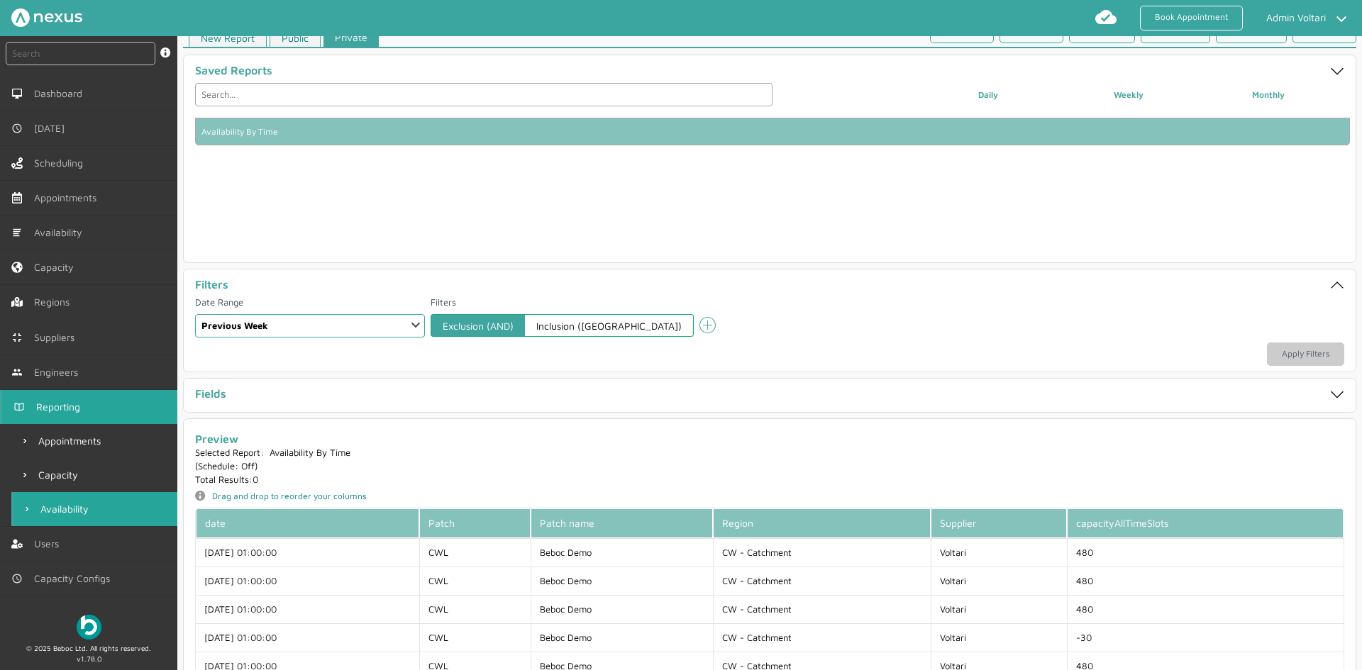
scroll to position [65, 0]
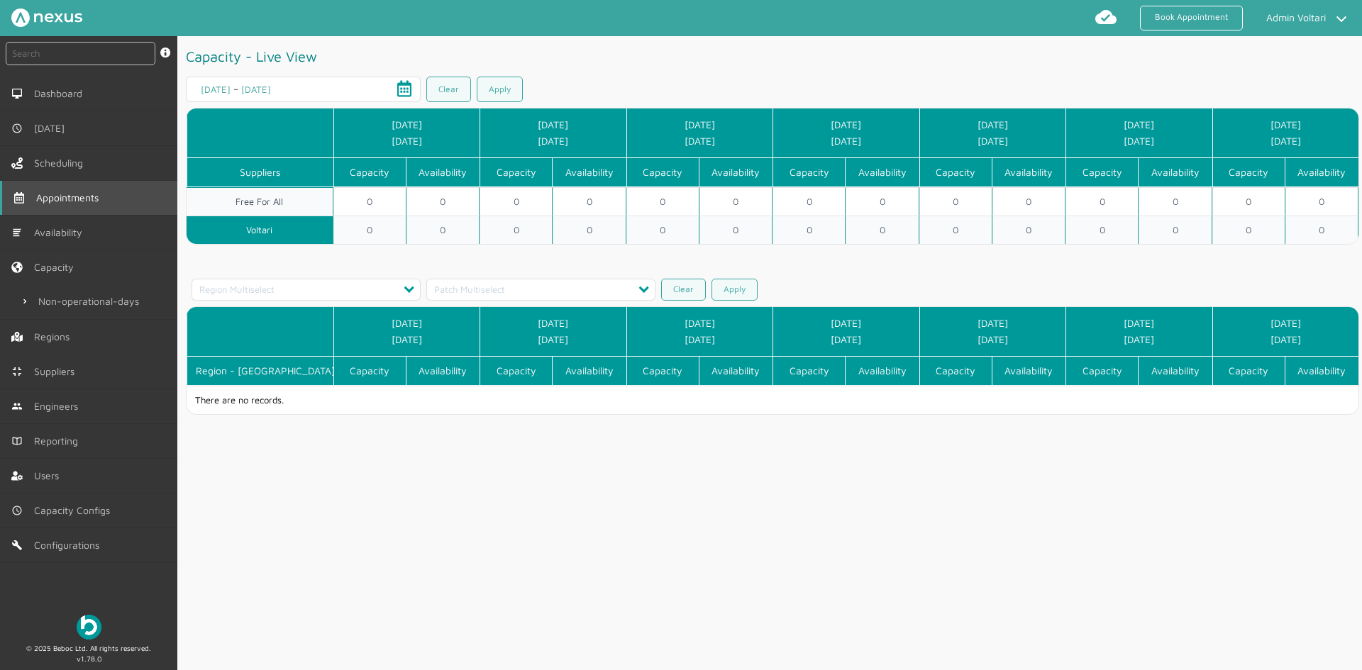
click at [84, 201] on span "Appointments" at bounding box center [70, 197] width 68 height 11
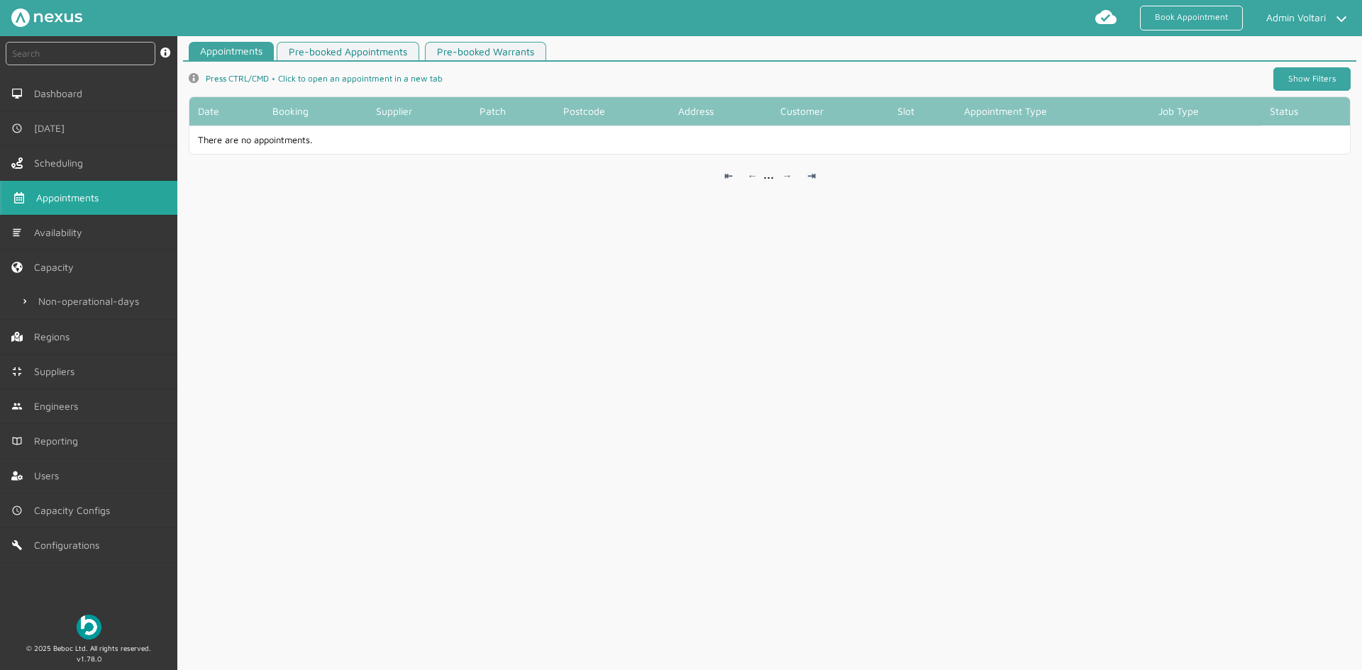
click at [1302, 77] on link "Show Filters" at bounding box center [1311, 78] width 77 height 23
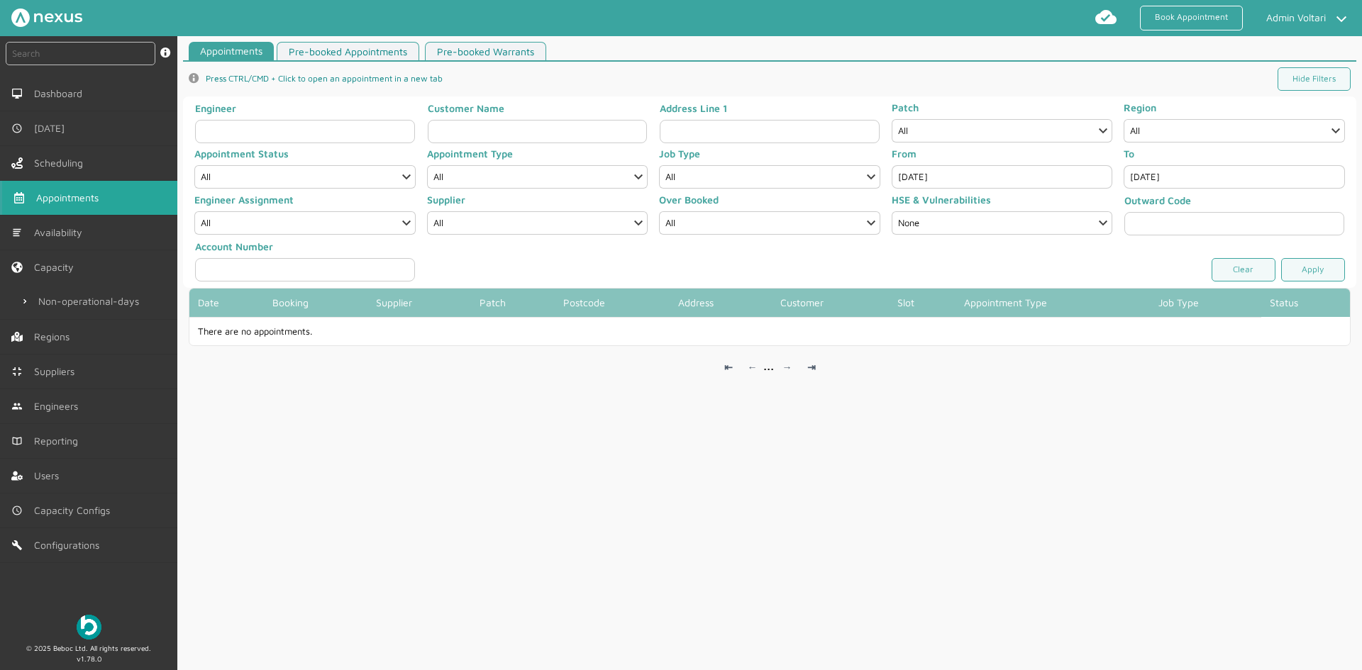
click at [982, 174] on input "Oct 13, 2025" at bounding box center [1002, 176] width 221 height 23
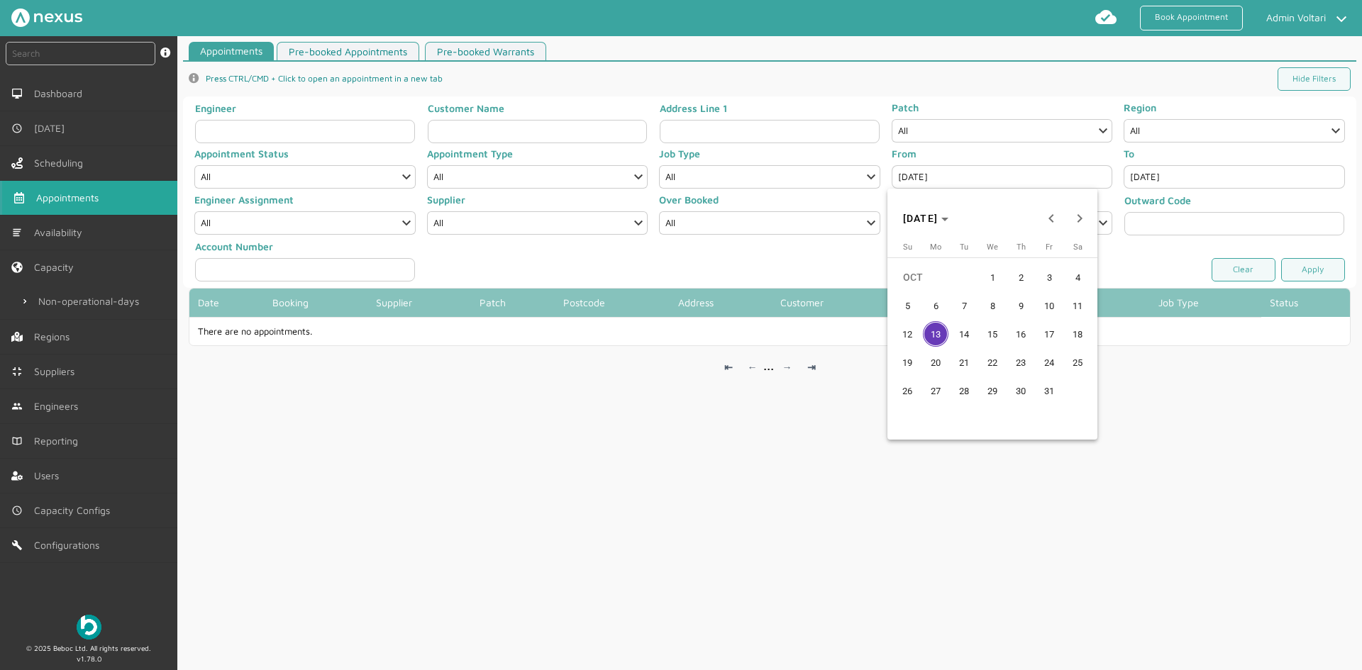
click at [1021, 304] on span "9" at bounding box center [1021, 306] width 26 height 26
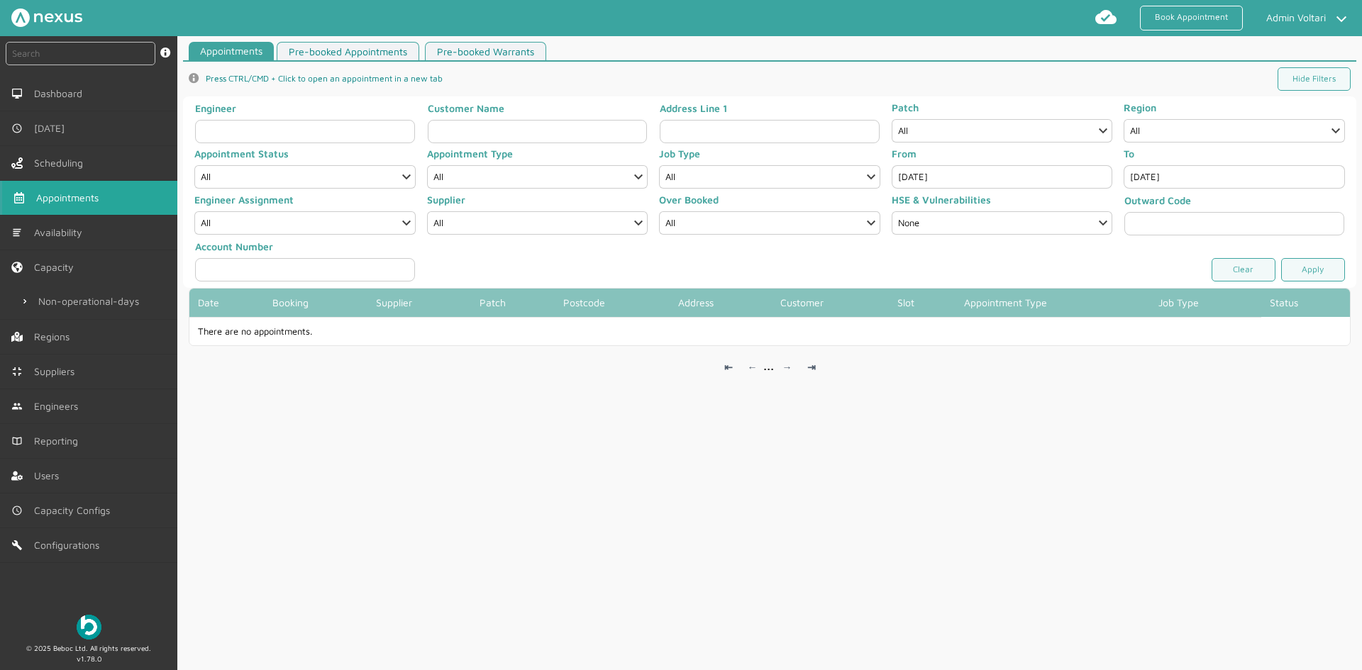
type input "Oct 9, 2025"
click at [1194, 184] on input "Jan 13, 2026" at bounding box center [1234, 176] width 221 height 23
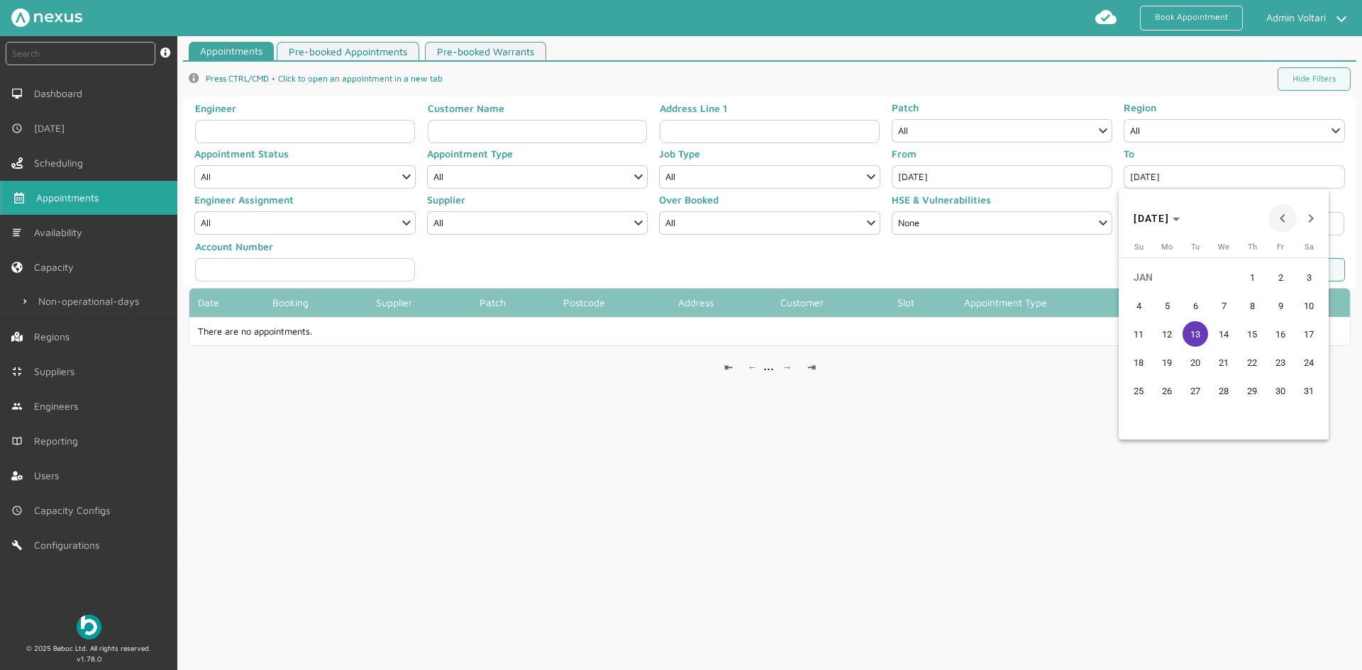
click at [1282, 223] on span "Previous month" at bounding box center [1282, 218] width 28 height 28
click at [1282, 300] on span "10" at bounding box center [1281, 306] width 26 height 26
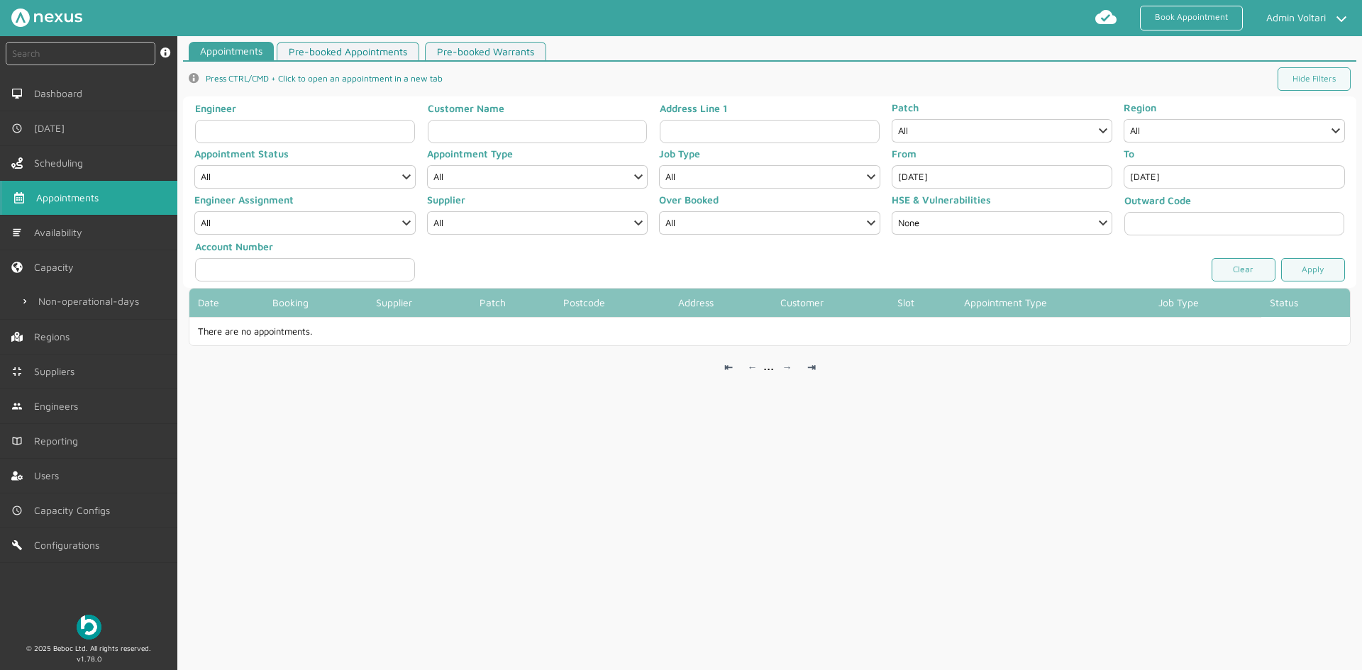
type input "Oct 10, 2025"
click at [1306, 272] on link "Apply" at bounding box center [1313, 269] width 64 height 23
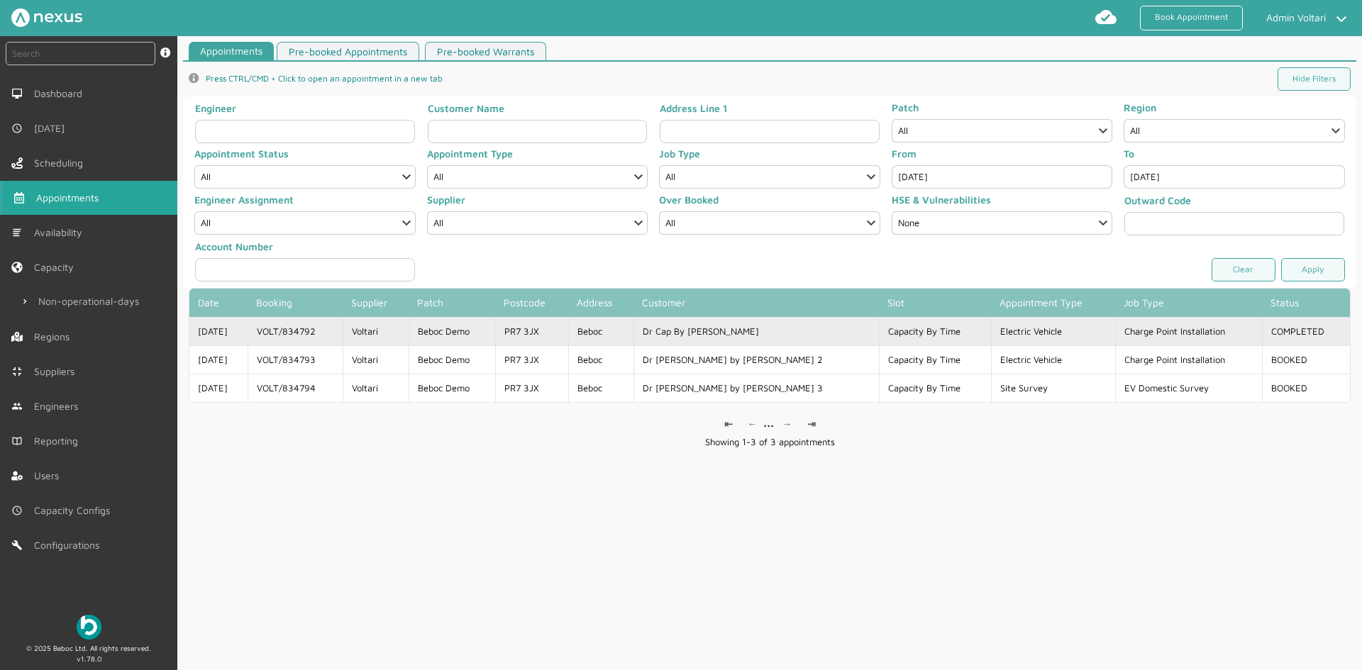
click at [568, 337] on td "PR7 3JX" at bounding box center [531, 331] width 73 height 28
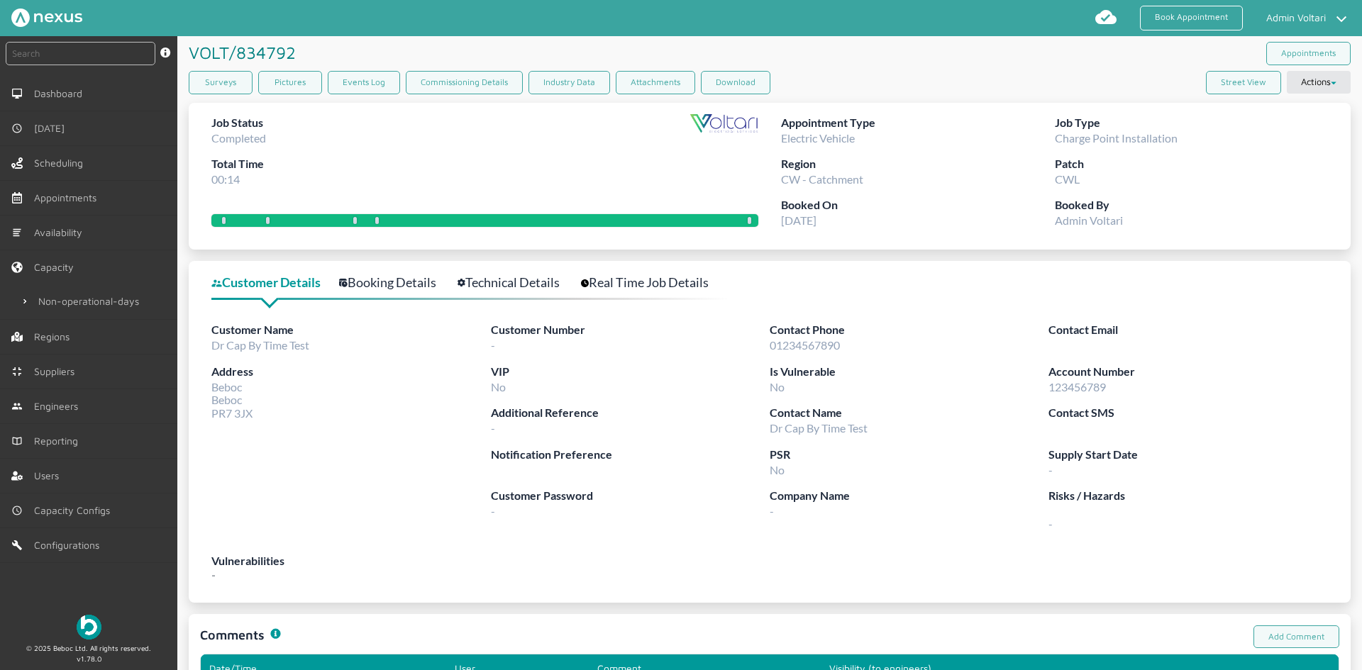
click at [506, 282] on link "Technical Details" at bounding box center [517, 282] width 118 height 21
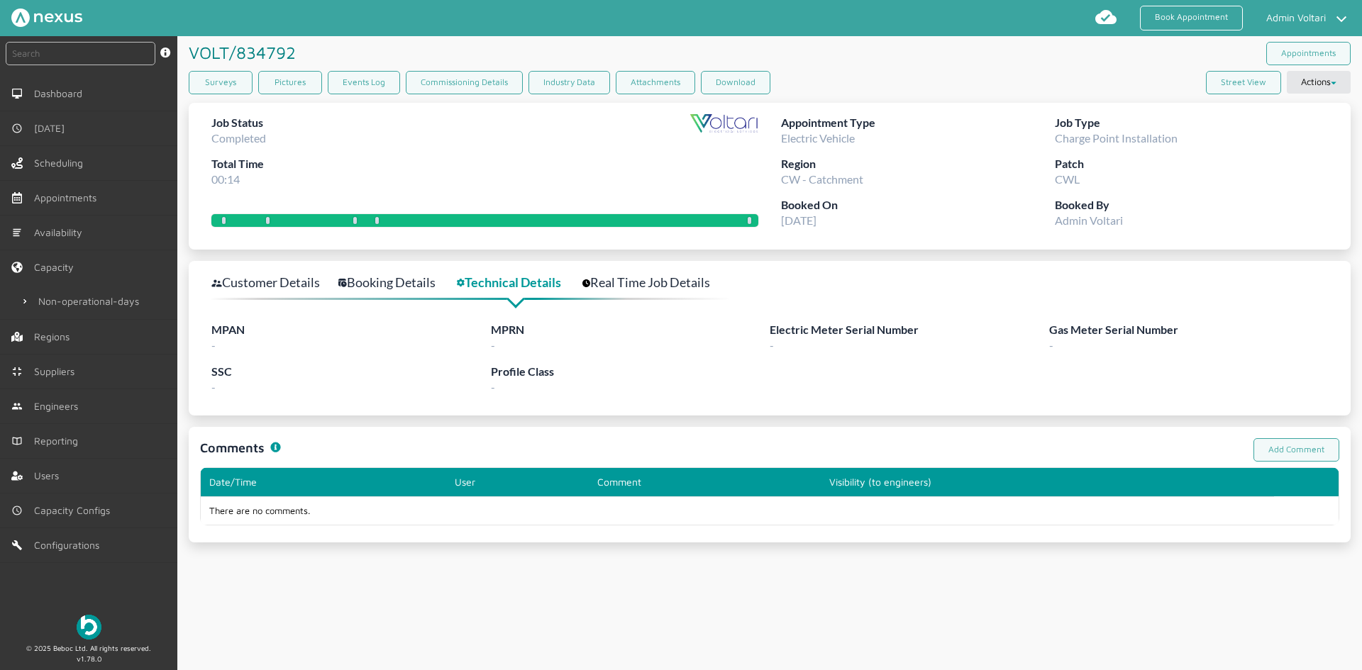
click at [378, 282] on link "Booking Details" at bounding box center [394, 282] width 113 height 21
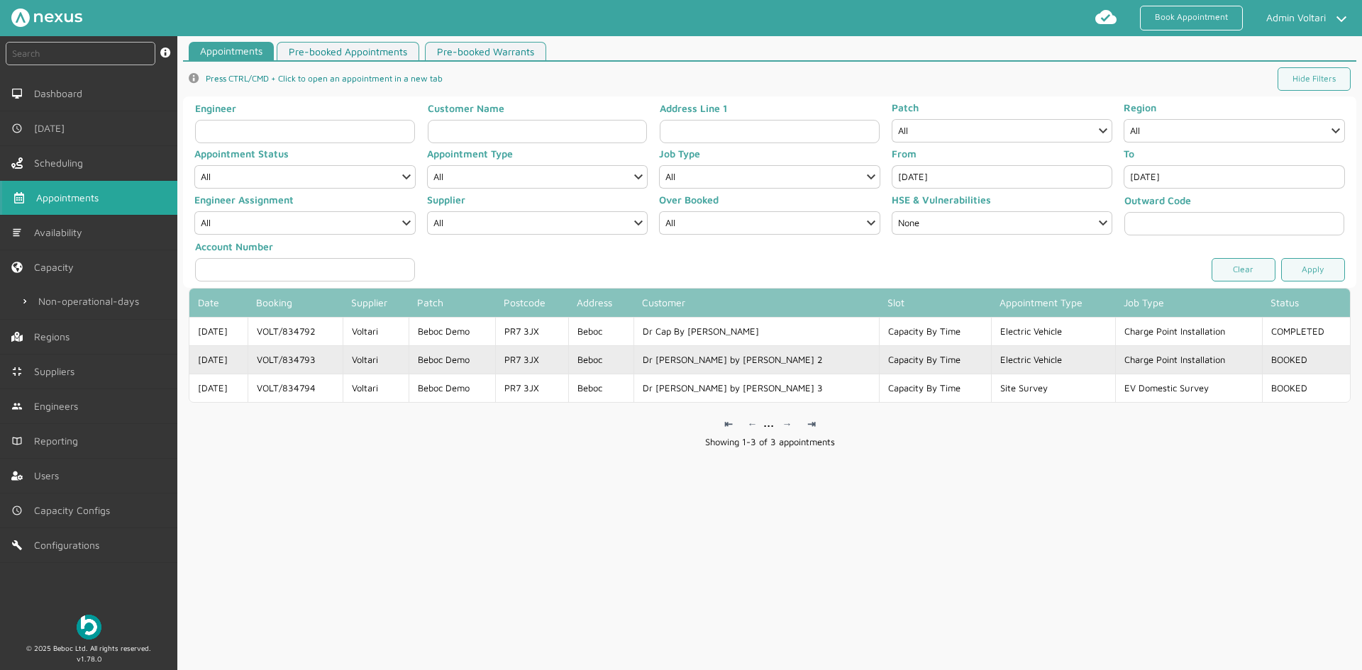
click at [919, 365] on td "Capacity By Time" at bounding box center [935, 359] width 112 height 28
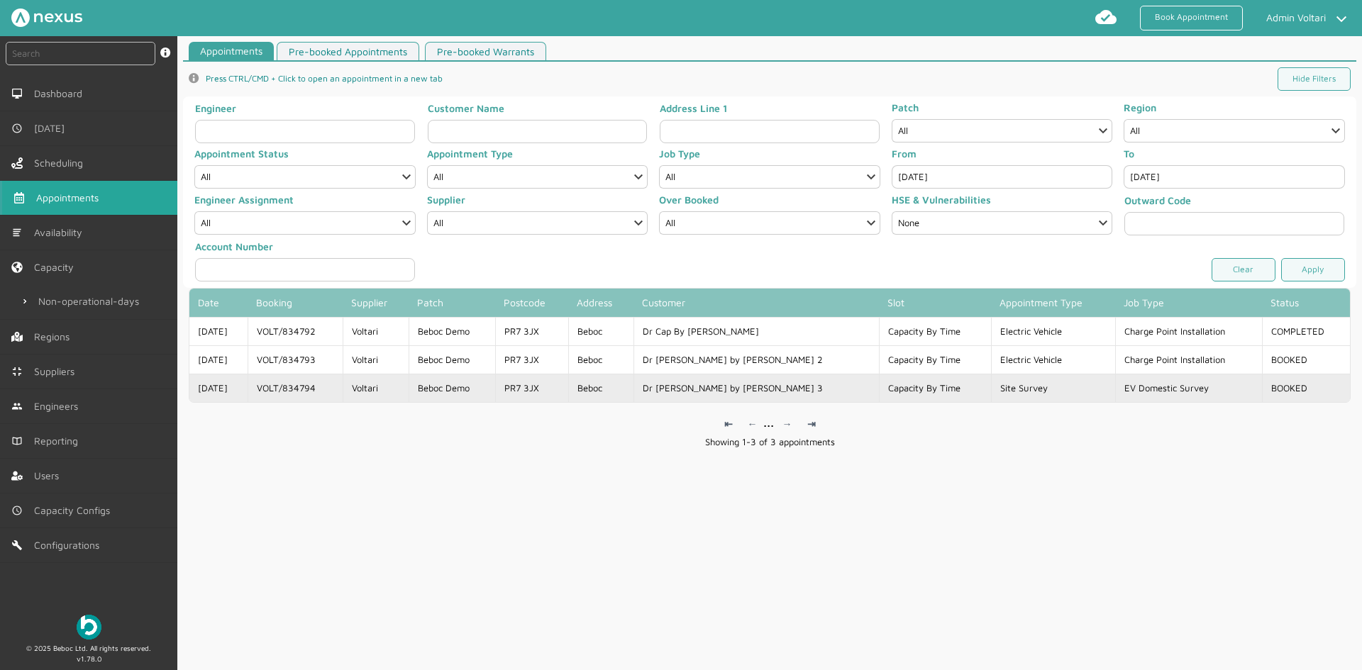
click at [916, 395] on td "Capacity By Time" at bounding box center [935, 388] width 112 height 28
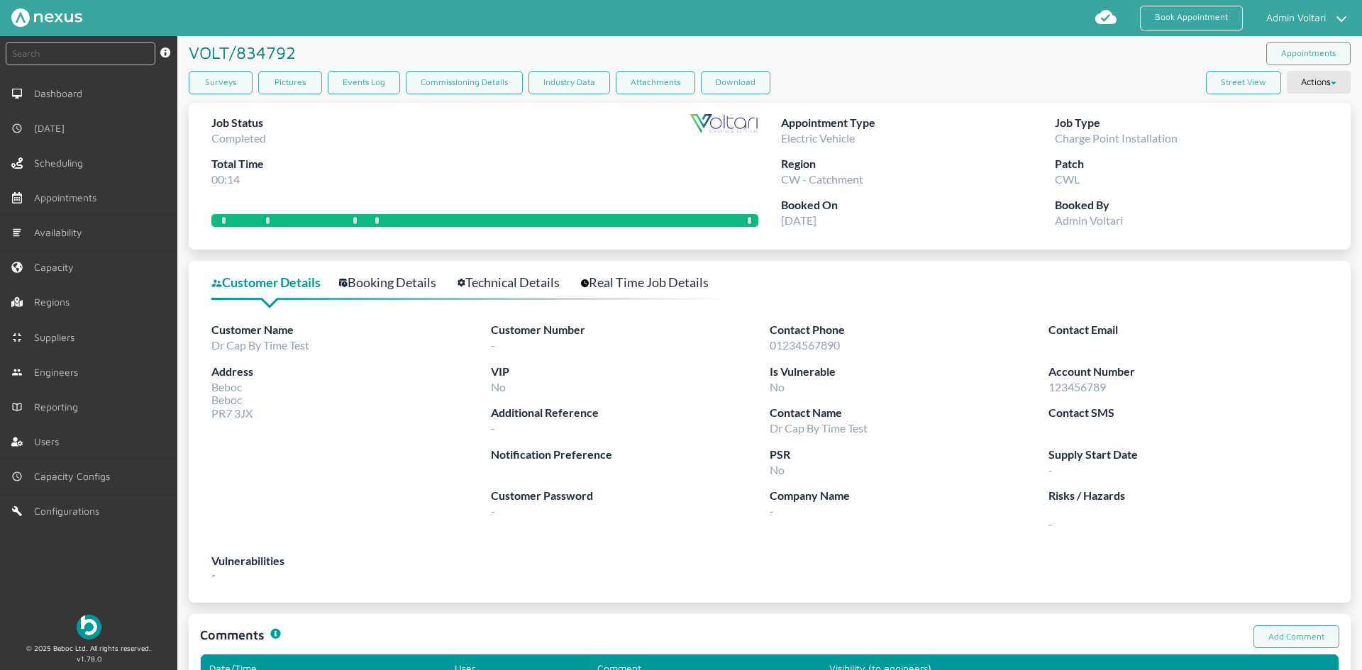
click at [514, 272] on link "Technical Details" at bounding box center [517, 282] width 118 height 21
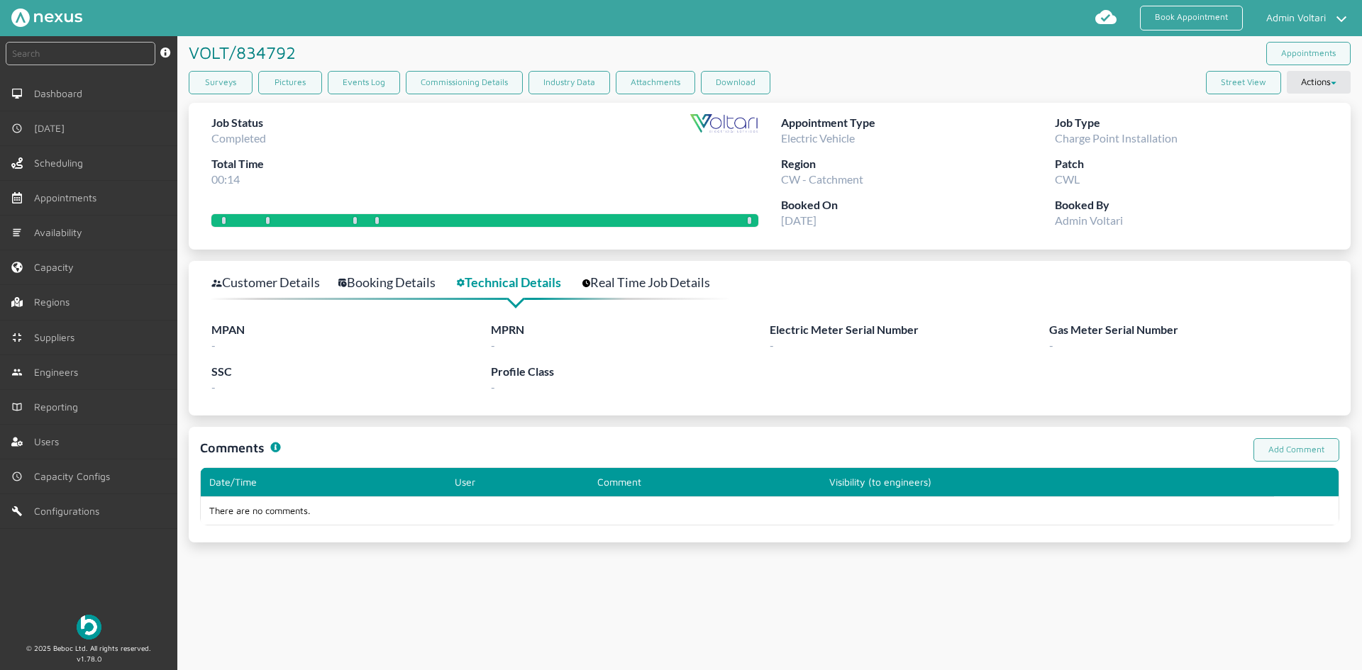
click at [420, 277] on link "Booking Details" at bounding box center [394, 282] width 113 height 21
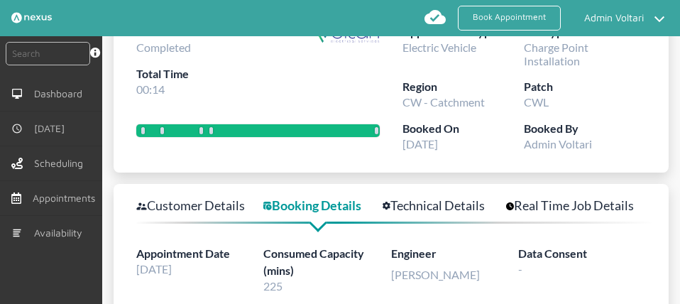
scroll to position [89, 0]
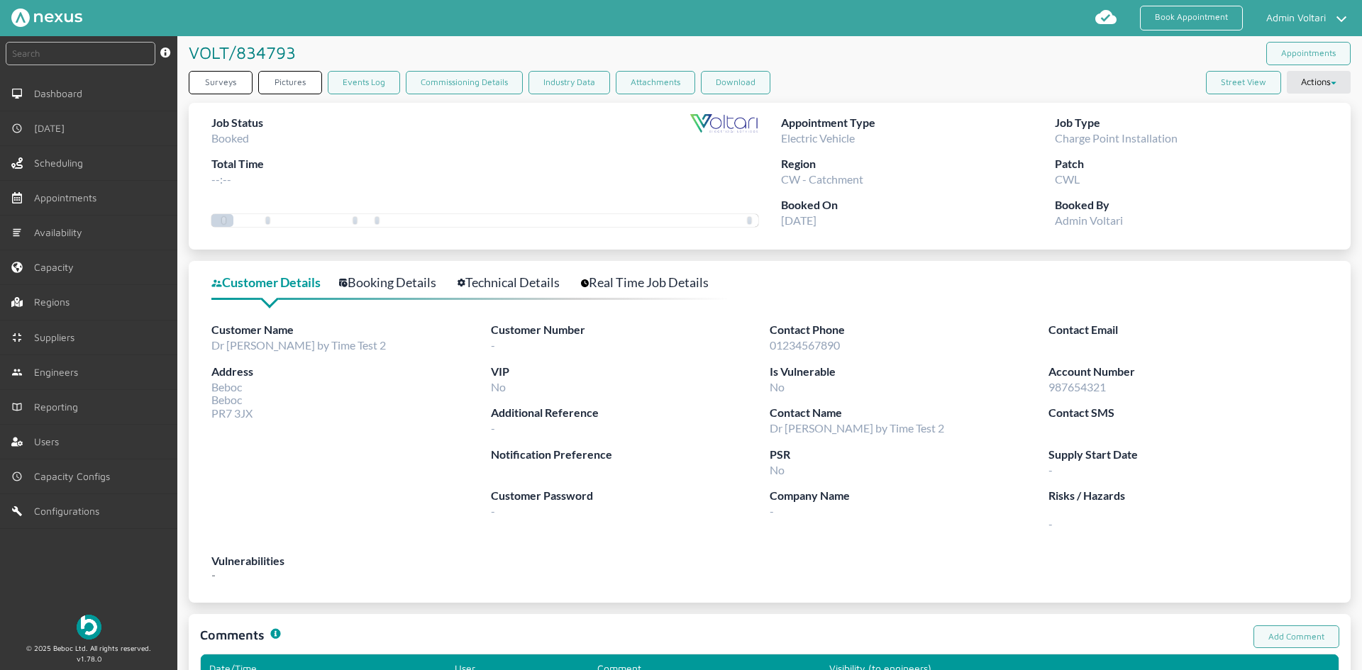
click at [397, 286] on link "Booking Details" at bounding box center [395, 282] width 113 height 21
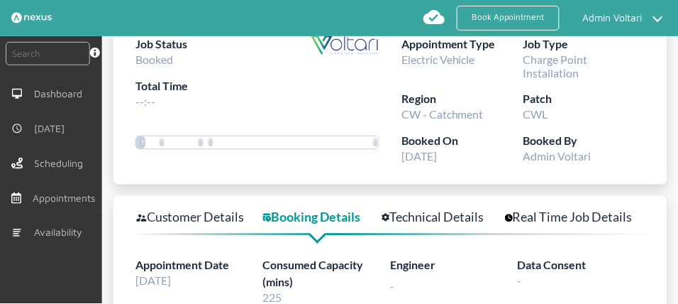
scroll to position [92, 0]
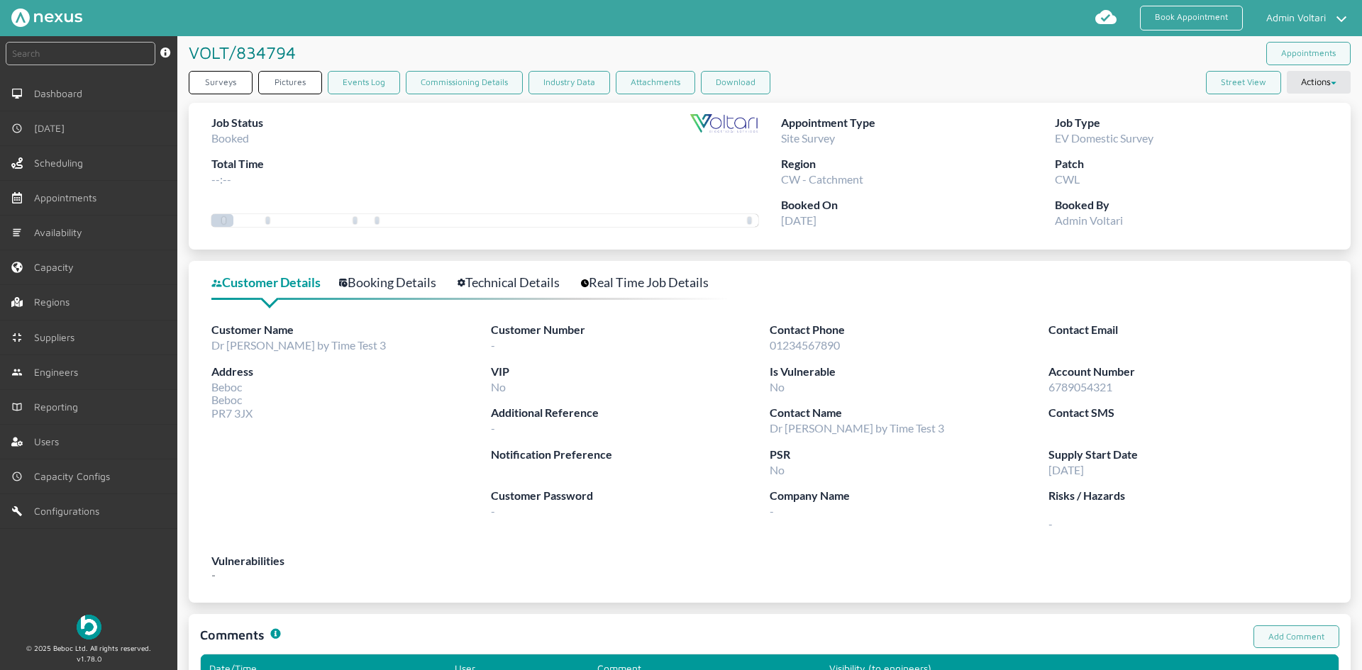
click at [376, 286] on link "Booking Details" at bounding box center [395, 282] width 113 height 21
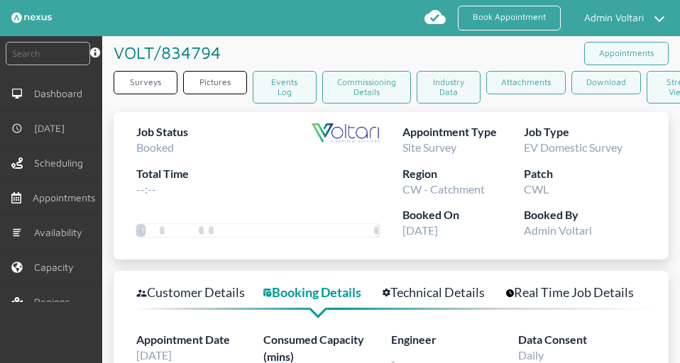
click at [313, 187] on div at bounding box center [345, 164] width 68 height 83
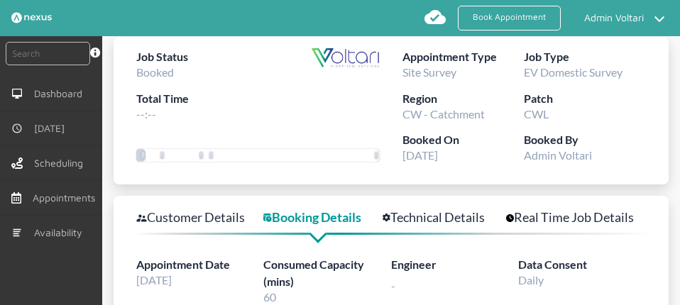
scroll to position [81, 0]
